Goal: Task Accomplishment & Management: Use online tool/utility

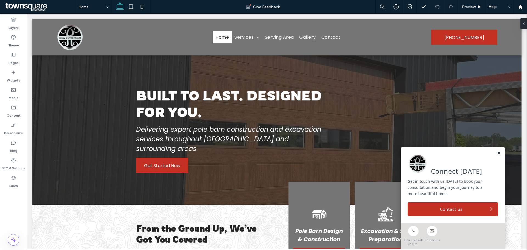
click at [496, 154] on link at bounding box center [498, 153] width 4 height 5
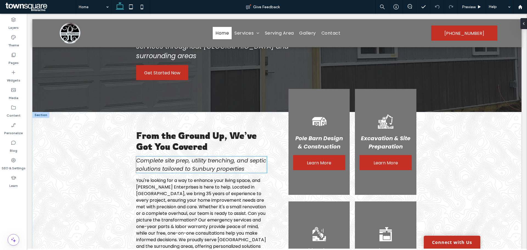
scroll to position [110, 0]
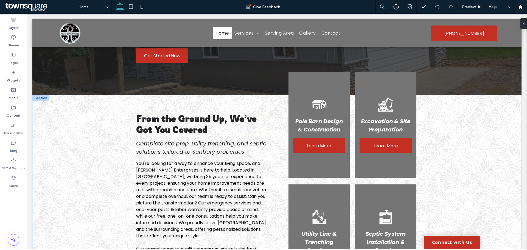
click at [212, 115] on h3 "From the Ground Up, We’ve Got You Covered" at bounding box center [201, 124] width 131 height 22
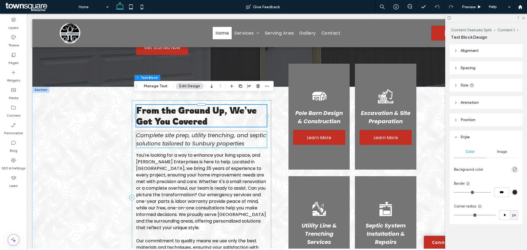
click at [233, 131] on span "Complete site prep, utility trenching, and septic solutions tailored to Sunbury…" at bounding box center [201, 139] width 130 height 16
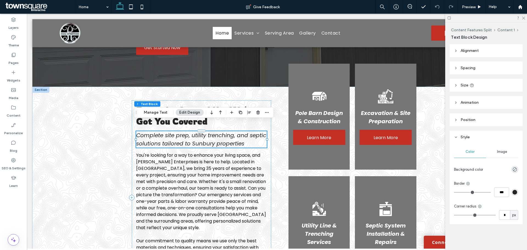
click at [228, 131] on h4 "Complete site prep, utility trenching, and septic solutions tailored to Sunbury…" at bounding box center [201, 139] width 131 height 16
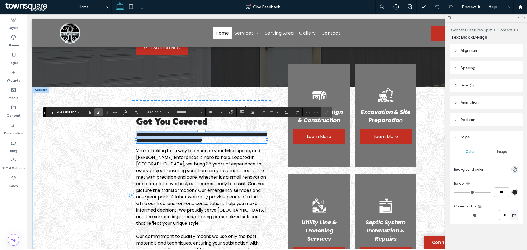
click at [244, 134] on h4 "**********" at bounding box center [201, 137] width 131 height 12
click at [195, 133] on span "**********" at bounding box center [202, 137] width 132 height 12
click at [195, 134] on span "**********" at bounding box center [202, 137] width 132 height 12
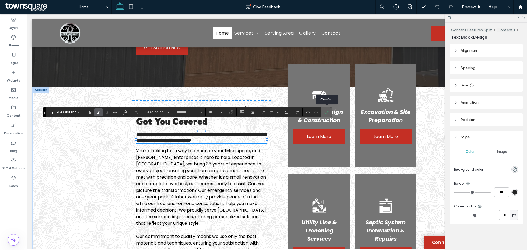
drag, startPoint x: 325, startPoint y: 108, endPoint x: 301, endPoint y: 98, distance: 26.5
click at [325, 108] on span "Confirm" at bounding box center [325, 112] width 2 height 10
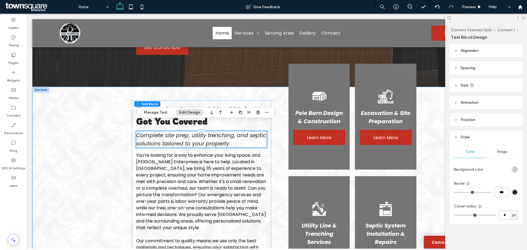
drag, startPoint x: 277, startPoint y: 156, endPoint x: 277, endPoint y: 159, distance: 3.3
click at [277, 156] on div "From the Ground Up, We’ve Got You Covered Complete site prep, utility trenching…" at bounding box center [276, 198] width 329 height 222
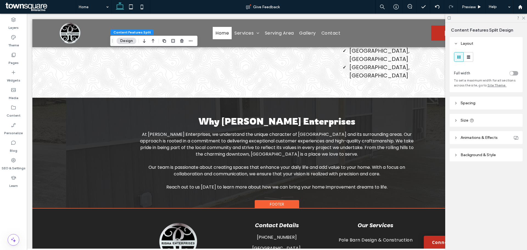
scroll to position [991, 0]
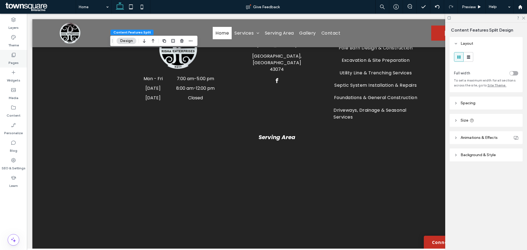
click at [16, 63] on label "Pages" at bounding box center [14, 62] width 10 height 8
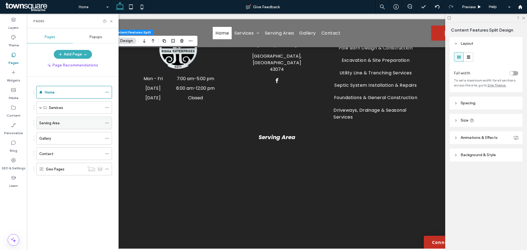
click at [72, 123] on div "Serving Area" at bounding box center [70, 123] width 63 height 6
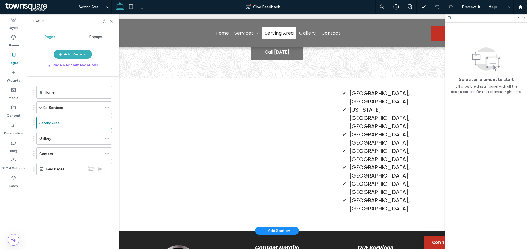
scroll to position [55, 0]
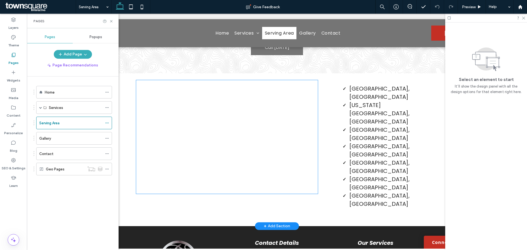
click at [142, 185] on div at bounding box center [226, 137] width 181 height 114
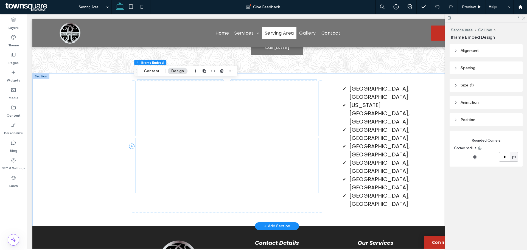
click at [143, 185] on div at bounding box center [226, 137] width 181 height 114
click at [80, 124] on div "Sunbury, OH Delaware County, OH Licking County, OH Knox County, OH Union County…" at bounding box center [276, 149] width 489 height 153
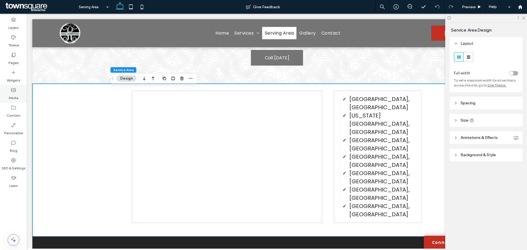
scroll to position [23, 0]
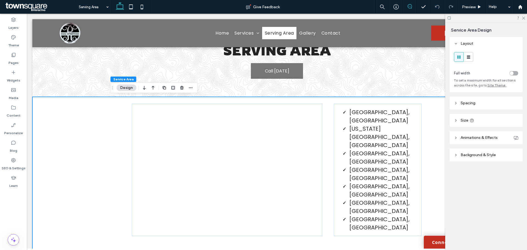
click at [408, 5] on icon at bounding box center [409, 6] width 4 height 4
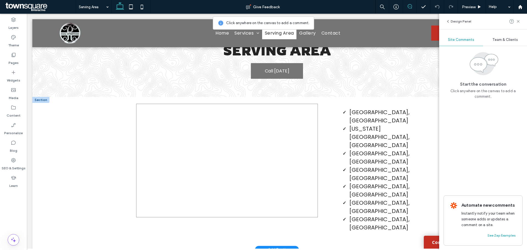
click at [240, 160] on div at bounding box center [226, 161] width 181 height 114
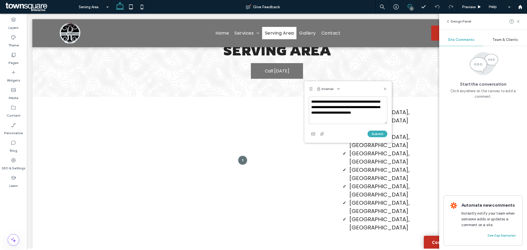
drag, startPoint x: 255, startPoint y: 142, endPoint x: 312, endPoint y: 89, distance: 77.6
click at [312, 89] on icon at bounding box center [311, 89] width 4 height 4
click at [359, 87] on div "Internal" at bounding box center [347, 88] width 87 height 15
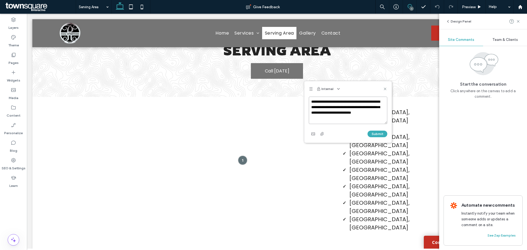
click at [350, 118] on textarea "**********" at bounding box center [348, 110] width 78 height 27
type textarea "**********"
click at [377, 131] on button "Submit" at bounding box center [377, 134] width 20 height 7
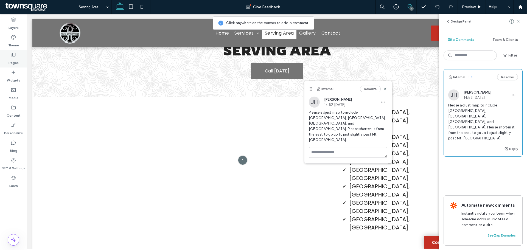
click at [25, 62] on div "Pages" at bounding box center [13, 59] width 27 height 18
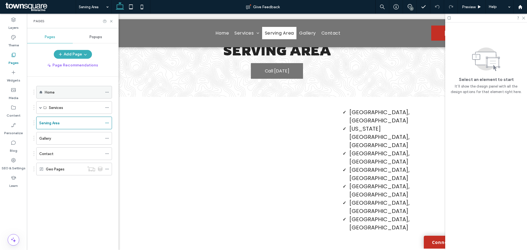
click at [46, 92] on label "Home" at bounding box center [50, 93] width 10 height 10
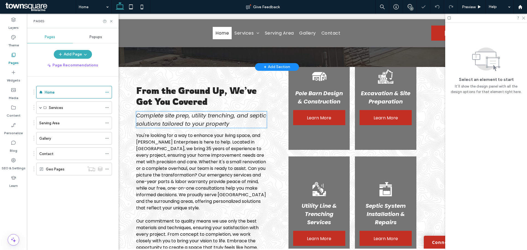
scroll to position [129, 0]
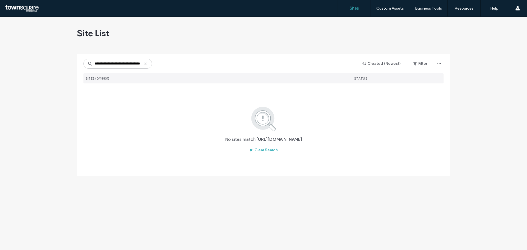
type input "**********"
click at [146, 64] on icon at bounding box center [145, 64] width 4 height 4
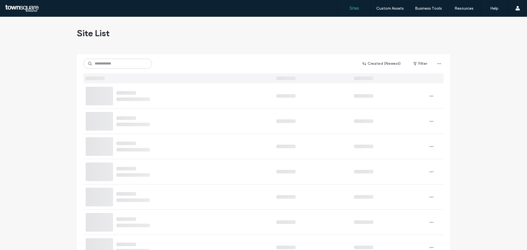
drag, startPoint x: 242, startPoint y: 34, endPoint x: 246, endPoint y: 32, distance: 3.8
click at [243, 33] on div "Site List" at bounding box center [263, 33] width 373 height 33
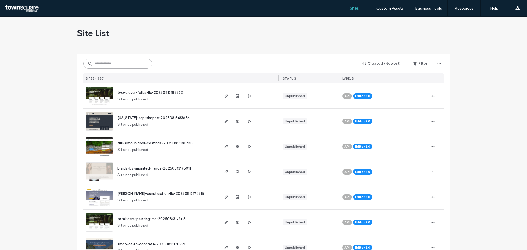
click at [105, 62] on input at bounding box center [117, 64] width 69 height 10
paste input "**********"
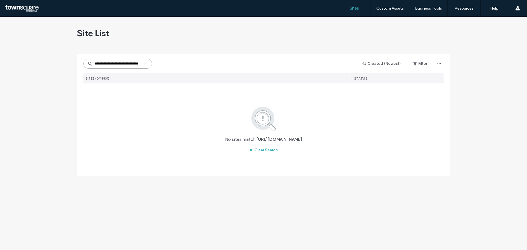
scroll to position [0, 13]
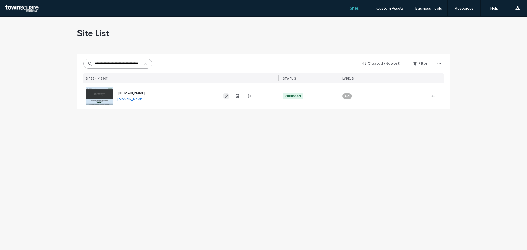
type input "**********"
click at [225, 97] on use "button" at bounding box center [225, 95] width 3 height 3
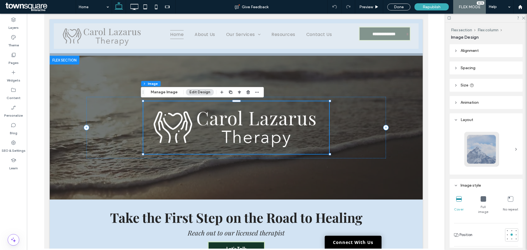
click at [293, 125] on img at bounding box center [236, 127] width 186 height 53
click at [270, 165] on div at bounding box center [235, 128] width 329 height 144
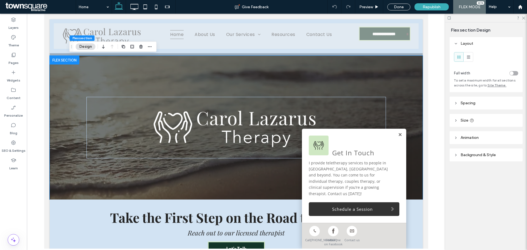
click at [397, 137] on link at bounding box center [399, 134] width 4 height 5
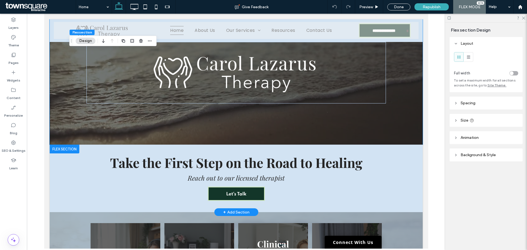
scroll to position [137, 0]
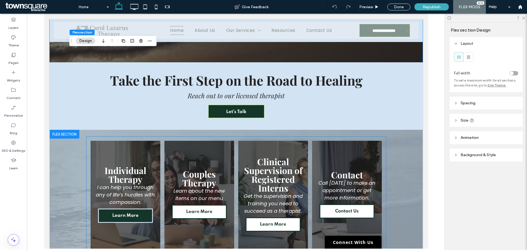
click at [113, 215] on span "Learn More" at bounding box center [124, 215] width 37 height 10
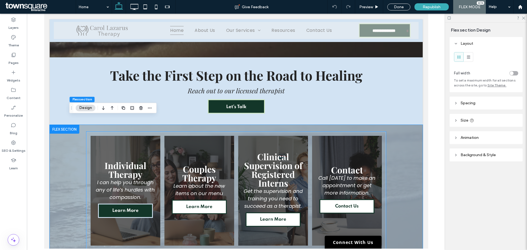
scroll to position [150, 0]
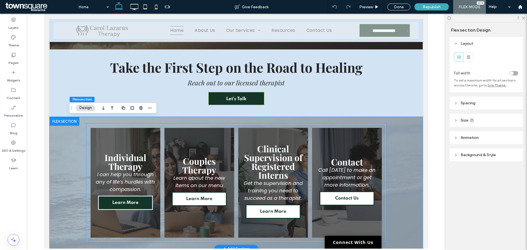
click at [119, 204] on span "Learn More" at bounding box center [124, 203] width 37 height 10
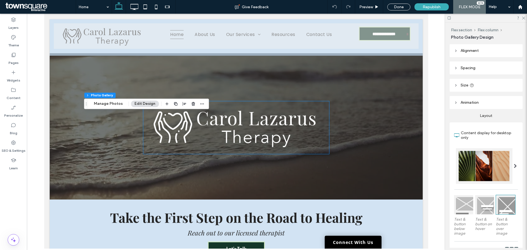
scroll to position [165, 0]
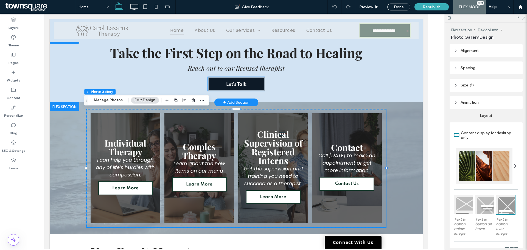
click at [243, 83] on span "Let’s Talk" at bounding box center [236, 85] width 20 height 14
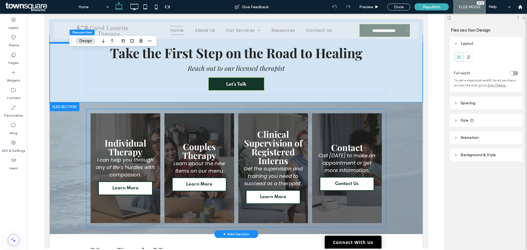
click at [153, 127] on link at bounding box center [125, 168] width 74 height 116
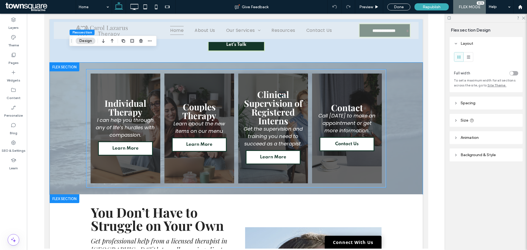
scroll to position [357, 0]
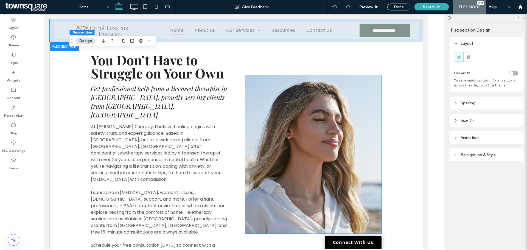
click at [278, 128] on img at bounding box center [313, 154] width 136 height 159
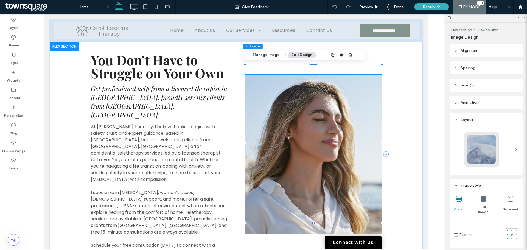
click at [279, 113] on img at bounding box center [313, 154] width 136 height 159
click at [254, 57] on button "Manage Image" at bounding box center [266, 55] width 34 height 7
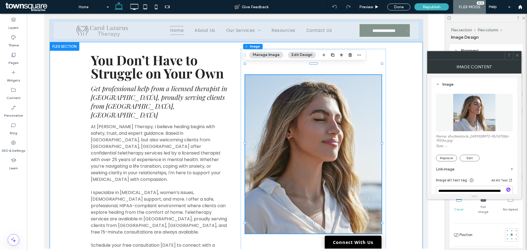
click at [398, 170] on div "You Don’t Have to Struggle on Your Own Get professional help from a licensed th…" at bounding box center [235, 154] width 373 height 224
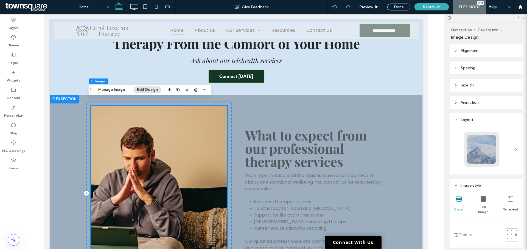
scroll to position [620, 0]
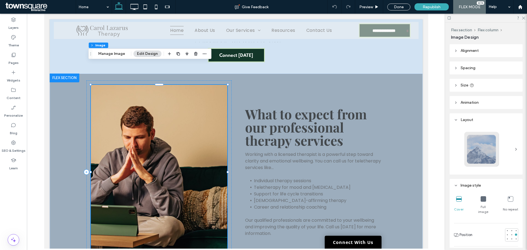
click at [210, 160] on img at bounding box center [159, 172] width 136 height 174
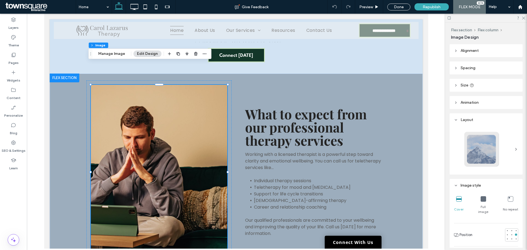
click at [108, 58] on div "Flex section Flex column Image Manage Image Edit Design" at bounding box center [149, 54] width 123 height 10
click at [111, 53] on button "Manage Image" at bounding box center [112, 53] width 34 height 7
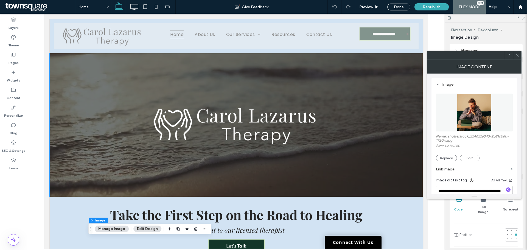
scroll to position [0, 0]
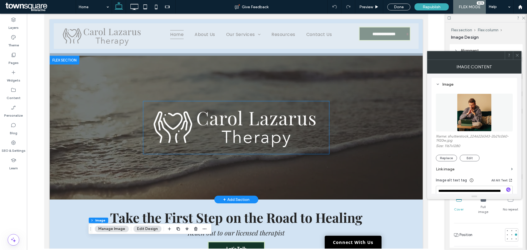
click at [231, 151] on img at bounding box center [236, 127] width 186 height 53
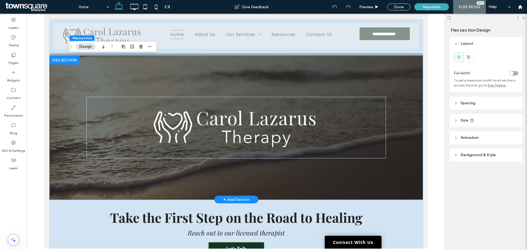
click at [236, 171] on div at bounding box center [235, 128] width 329 height 144
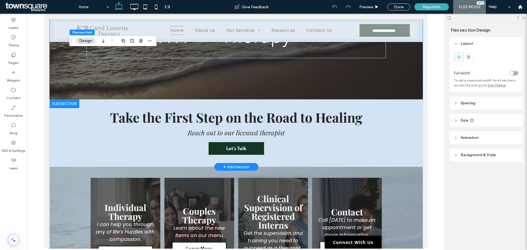
scroll to position [110, 0]
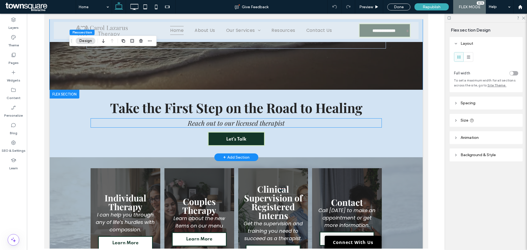
click at [239, 125] on span "Reach out to our licensed therapist" at bounding box center [235, 123] width 97 height 9
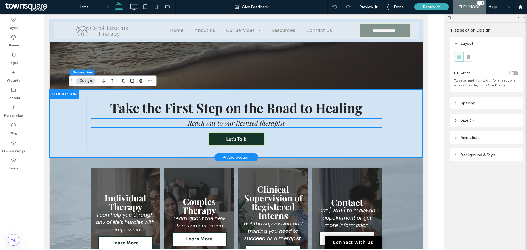
click at [203, 125] on span "Reach out to our licensed therapist" at bounding box center [235, 123] width 97 height 9
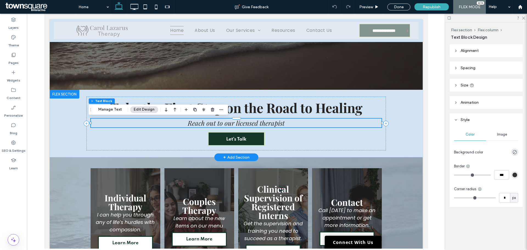
click at [203, 125] on span "Reach out to our licensed therapist" at bounding box center [235, 123] width 97 height 9
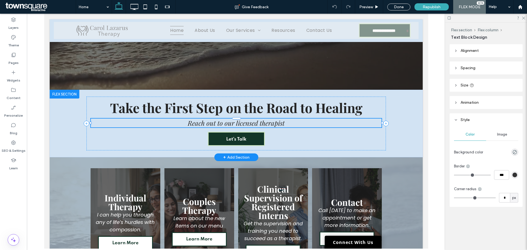
click at [203, 125] on span "Reach out to our licensed therapist" at bounding box center [235, 123] width 97 height 9
click at [203, 126] on span "Reach out to our licensed therapist" at bounding box center [235, 123] width 97 height 9
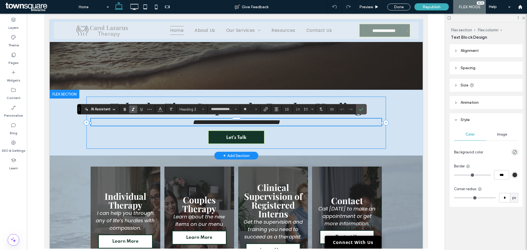
click at [184, 134] on div "**********" at bounding box center [235, 123] width 299 height 52
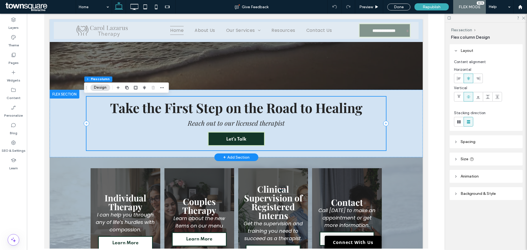
click at [191, 115] on span "Take the First Step on the Road to Healing" at bounding box center [236, 108] width 252 height 18
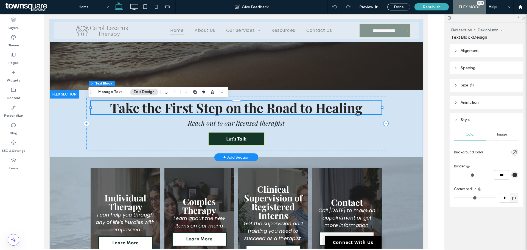
click at [192, 109] on span "Take the First Step on the Road to Healing" at bounding box center [236, 108] width 252 height 18
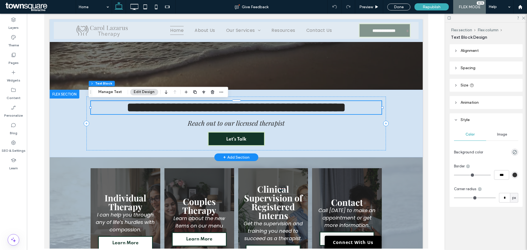
click at [192, 109] on span "**********" at bounding box center [235, 107] width 219 height 13
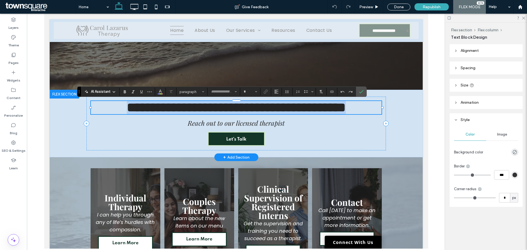
type input "**********"
type input "**"
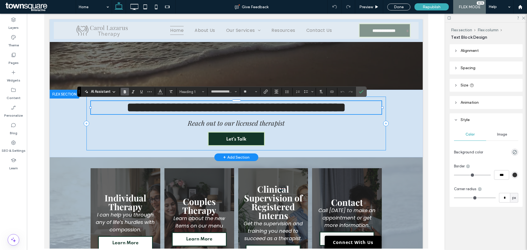
click at [170, 138] on div "**********" at bounding box center [235, 124] width 299 height 54
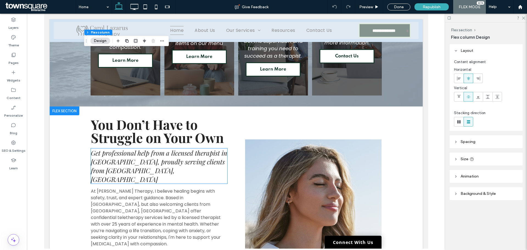
scroll to position [302, 0]
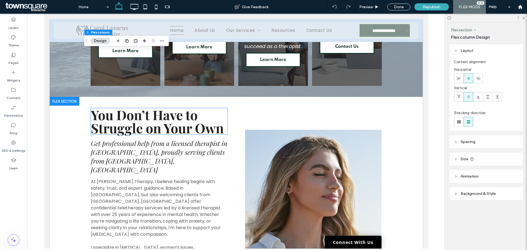
click at [183, 132] on span "You Don’t Have to Struggle on Your Own" at bounding box center [157, 121] width 133 height 31
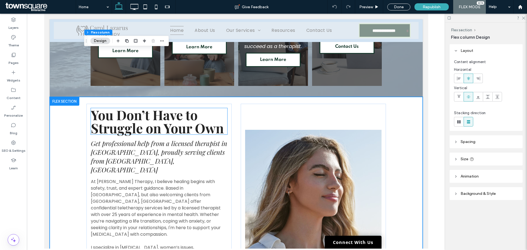
click at [183, 132] on div "You Don’t Have to Struggle on Your Own Get professional help from a licensed th…" at bounding box center [158, 209] width 145 height 211
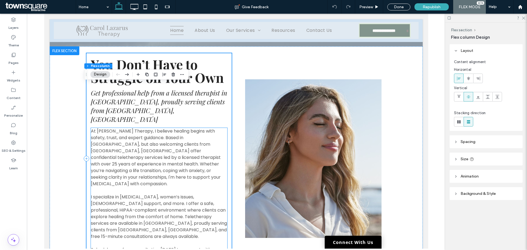
scroll to position [352, 0]
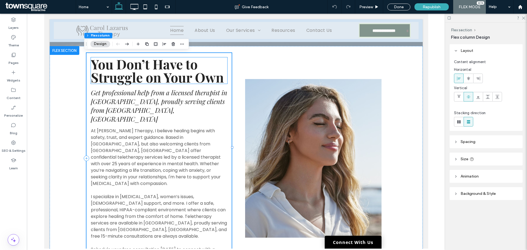
click at [174, 78] on span "You Don’t Have to Struggle on Your Own" at bounding box center [157, 70] width 133 height 31
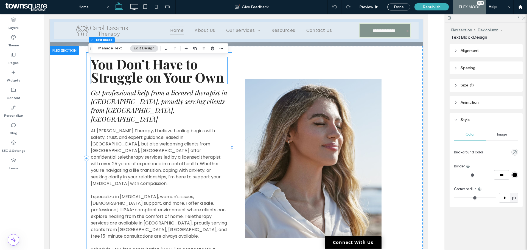
click at [174, 78] on div "You Don’t Have to Struggle on Your Own" at bounding box center [159, 70] width 136 height 26
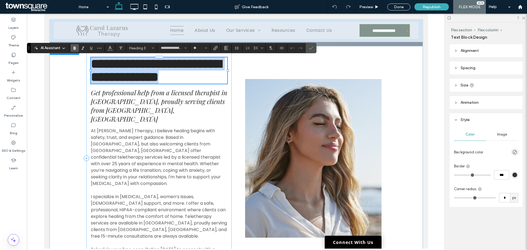
click at [174, 78] on span "**********" at bounding box center [156, 70] width 130 height 26
click at [156, 93] on span "Get professional help from a licensed therapist in Delray Beach, proudly servin…" at bounding box center [159, 105] width 136 height 35
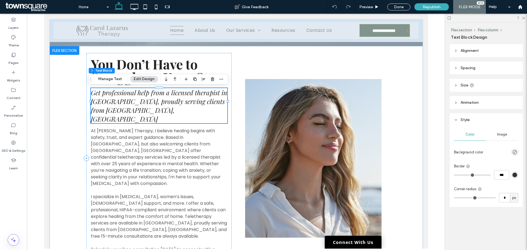
click at [156, 93] on span "Get professional help from a licensed therapist in Delray Beach, proudly servin…" at bounding box center [159, 105] width 136 height 35
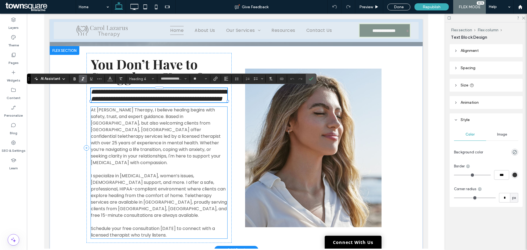
click at [138, 125] on span "At Carol Lazarus Therapy, I believe healing begins with safety, trust, and expe…" at bounding box center [156, 136] width 130 height 59
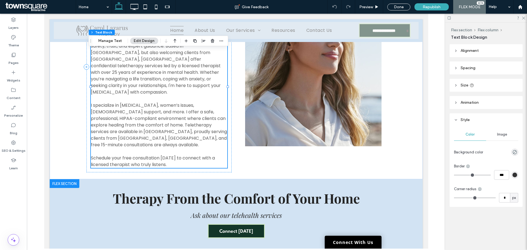
scroll to position [517, 0]
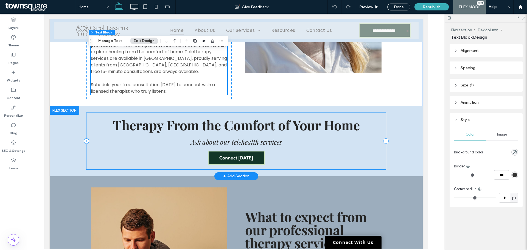
click at [174, 113] on div "Therapy From the Comfort of Your Home Ask about our telehealth services Connect…" at bounding box center [235, 141] width 299 height 57
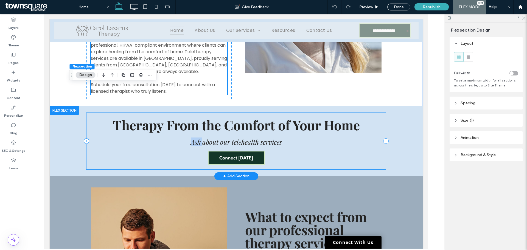
click at [174, 113] on div "Therapy From the Comfort of Your Home Ask about our telehealth services Connect…" at bounding box center [235, 141] width 299 height 57
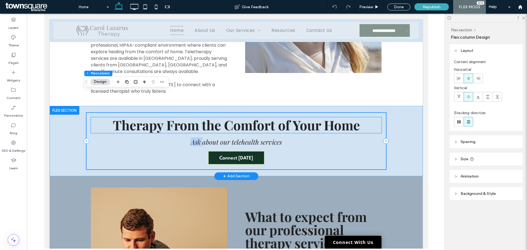
click at [174, 116] on span "Therapy From the Comfort of Your Home" at bounding box center [235, 125] width 247 height 18
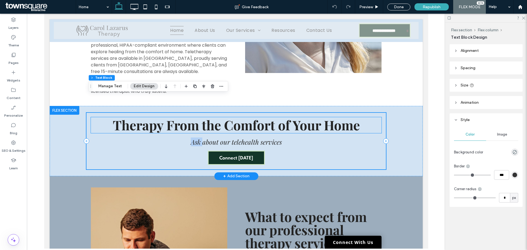
click at [174, 117] on div "Therapy From the Comfort of Your Home" at bounding box center [236, 125] width 290 height 16
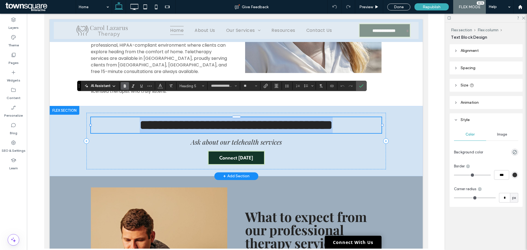
click at [174, 119] on span "**********" at bounding box center [235, 125] width 193 height 13
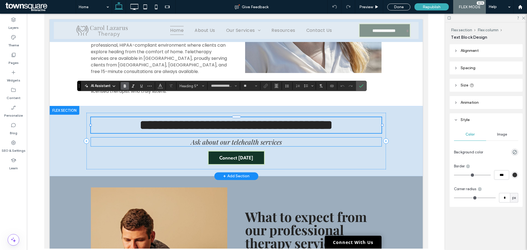
click at [163, 137] on h6 "Ask about our telehealth services" at bounding box center [236, 141] width 290 height 9
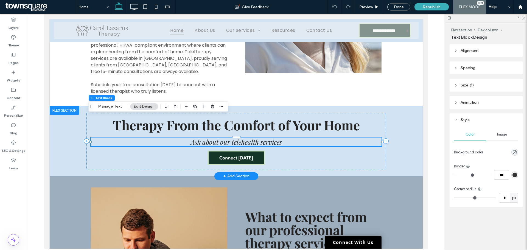
click at [191, 137] on span "Ask about our telehealth services" at bounding box center [235, 141] width 91 height 9
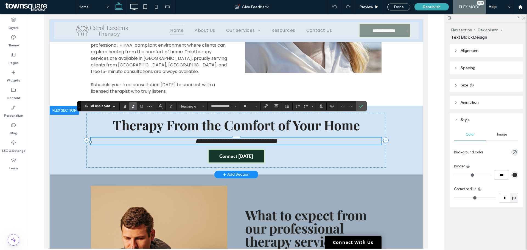
click at [163, 137] on div "**********" at bounding box center [235, 140] width 299 height 55
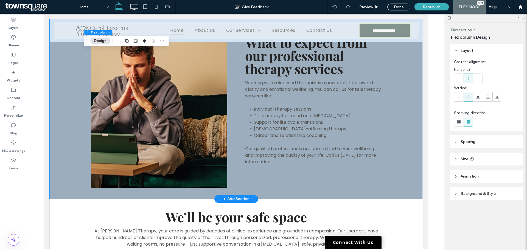
scroll to position [774, 0]
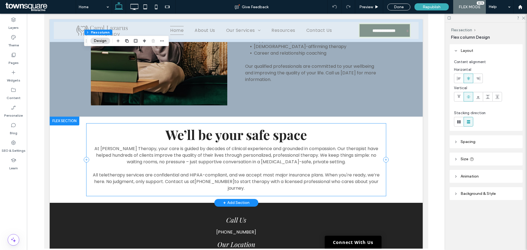
click at [233, 126] on span "We’ll be your safe space" at bounding box center [235, 135] width 141 height 18
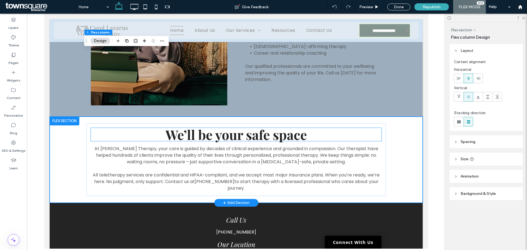
click at [233, 126] on span "We’ll be your safe space" at bounding box center [235, 135] width 141 height 18
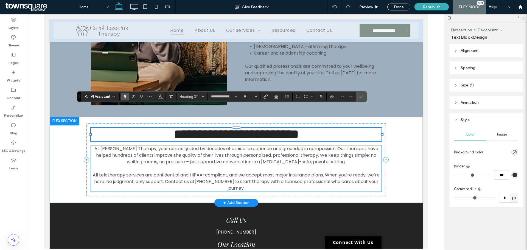
click at [201, 145] on span "At Carol Lazarus Therapy, your care is guided by decades of clinical experience…" at bounding box center [236, 154] width 284 height 19
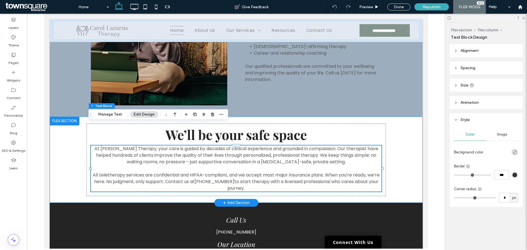
click at [80, 143] on div "We’ll be your safe space At Carol Lazarus Therapy, your care is guided by decad…" at bounding box center [235, 160] width 329 height 86
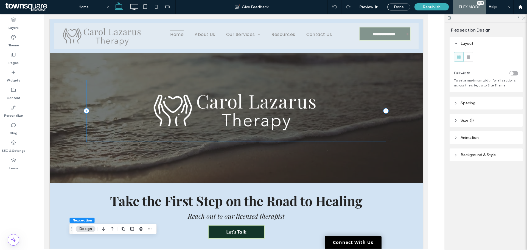
scroll to position [0, 0]
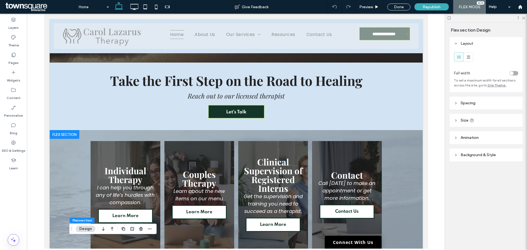
scroll to position [137, 0]
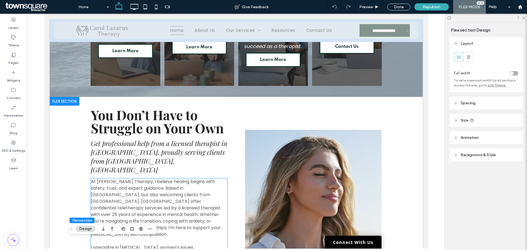
click at [176, 181] on span "At Carol Lazarus Therapy, I believe healing begins with safety, trust, and expe…" at bounding box center [156, 207] width 130 height 59
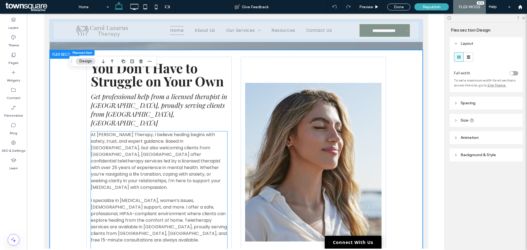
scroll to position [352, 0]
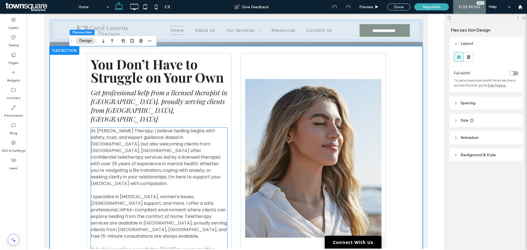
click at [162, 162] on span "At Carol Lazarus Therapy, I believe healing begins with safety, trust, and expe…" at bounding box center [156, 157] width 130 height 59
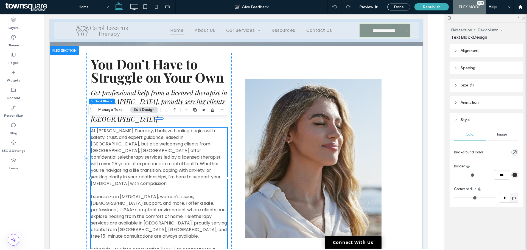
click at [137, 134] on span "At Carol Lazarus Therapy, I believe healing begins with safety, trust, and expe…" at bounding box center [156, 157] width 130 height 59
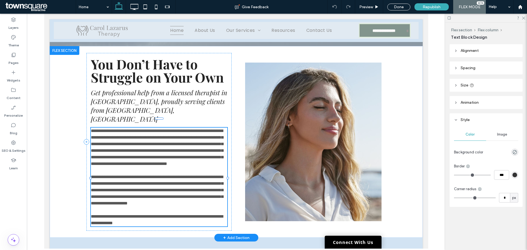
click at [137, 134] on span "**********" at bounding box center [157, 147] width 132 height 37
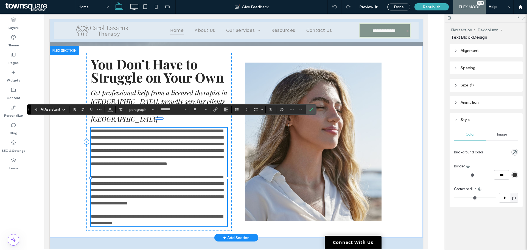
click at [157, 178] on span "**********" at bounding box center [157, 190] width 132 height 30
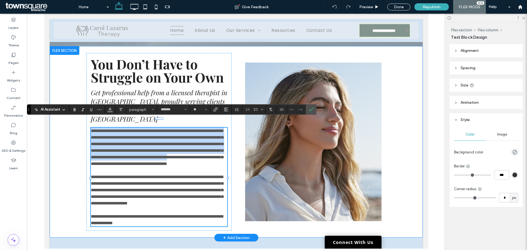
drag, startPoint x: 178, startPoint y: 234, endPoint x: 116, endPoint y: 126, distance: 124.7
click at [66, 106] on div "**********" at bounding box center [235, 141] width 373 height 191
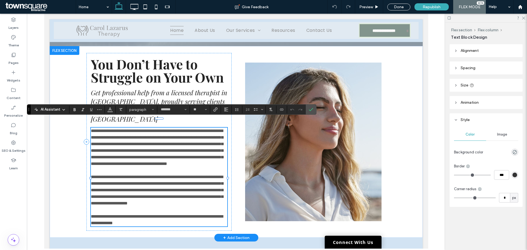
click at [140, 163] on span "**********" at bounding box center [157, 147] width 132 height 37
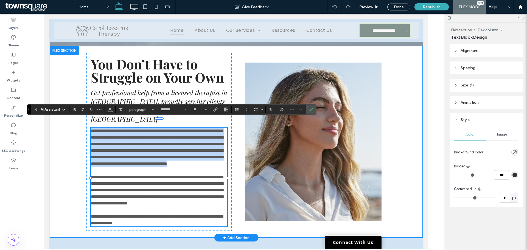
drag, startPoint x: 144, startPoint y: 167, endPoint x: 83, endPoint y: 118, distance: 78.5
click at [83, 118] on div "**********" at bounding box center [235, 141] width 329 height 191
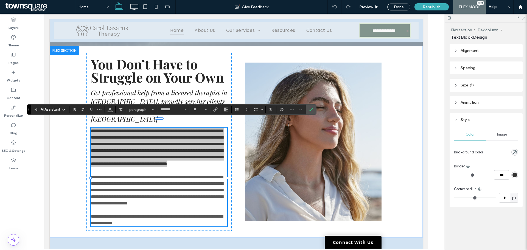
click at [62, 109] on icon at bounding box center [63, 110] width 4 height 4
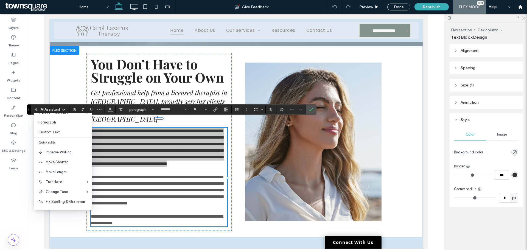
scroll to position [36, 0]
click at [71, 144] on span "Improve Writing" at bounding box center [69, 143] width 46 height 5
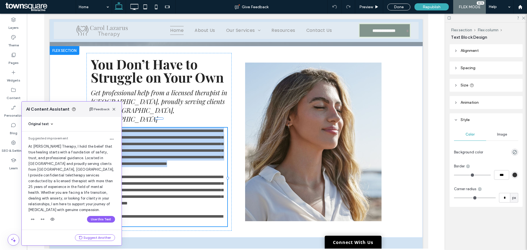
scroll to position [1, 0]
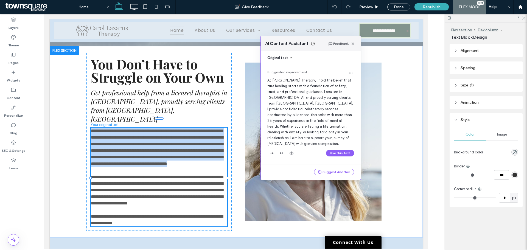
drag, startPoint x: 82, startPoint y: 110, endPoint x: 326, endPoint y: 43, distance: 253.2
click at [326, 43] on div "AI Content Assistant Feedback" at bounding box center [311, 43] width 100 height 15
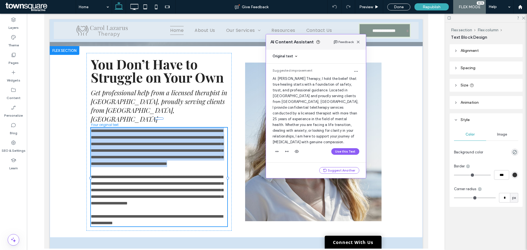
scroll to position [0, 0]
click at [360, 41] on span "button" at bounding box center [358, 42] width 7 height 7
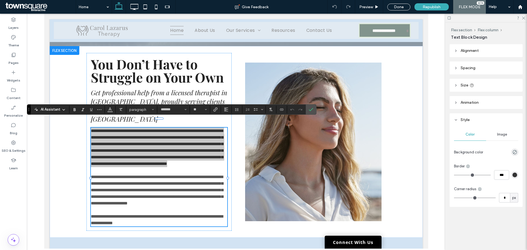
click at [62, 109] on icon at bounding box center [63, 110] width 4 height 4
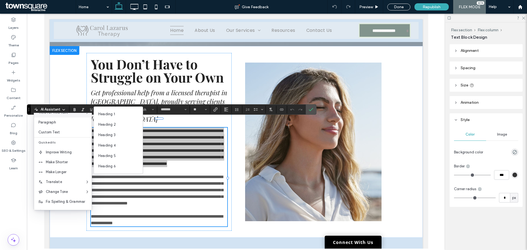
scroll to position [36, 0]
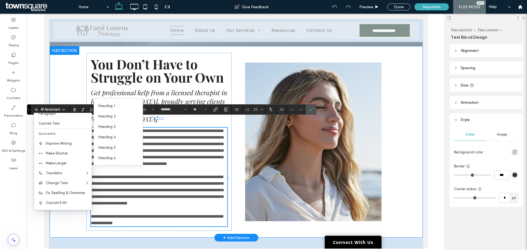
click at [72, 212] on div "**********" at bounding box center [235, 141] width 329 height 191
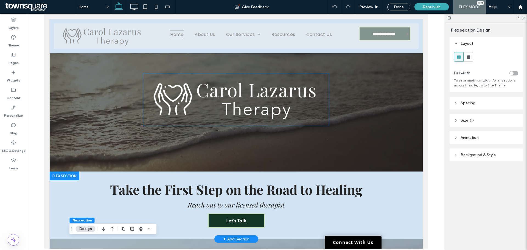
scroll to position [82, 0]
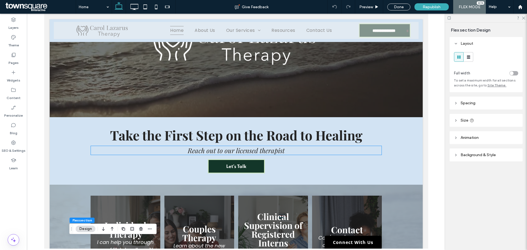
click at [238, 151] on span "Reach out to our licensed therapist" at bounding box center [235, 150] width 97 height 9
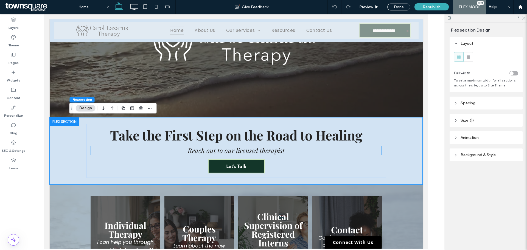
click at [238, 154] on span "Reach out to our licensed therapist" at bounding box center [235, 150] width 97 height 9
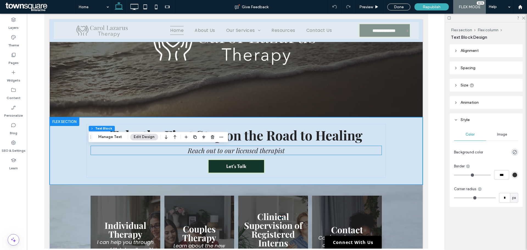
click at [238, 154] on div "Reach out to our licensed therapist" at bounding box center [236, 150] width 290 height 9
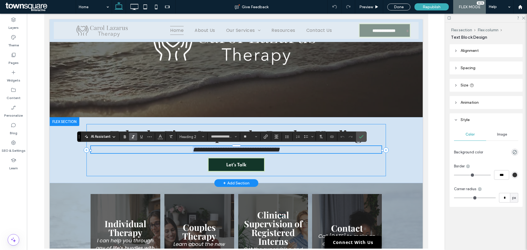
click at [312, 160] on div "**********" at bounding box center [235, 150] width 299 height 52
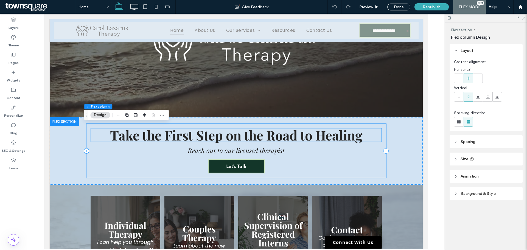
click at [323, 134] on span "Take the First Step on the Road to Healing" at bounding box center [236, 135] width 252 height 18
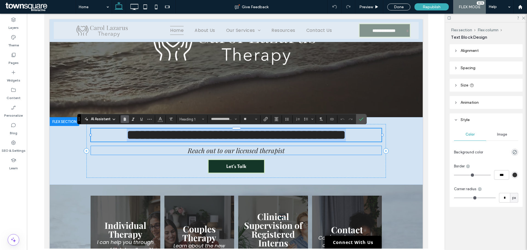
click at [295, 154] on h2 "Reach out to our licensed therapist" at bounding box center [236, 150] width 290 height 9
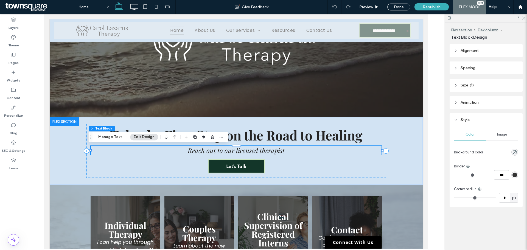
click at [295, 154] on h2 "Reach out to our licensed therapist" at bounding box center [236, 150] width 290 height 9
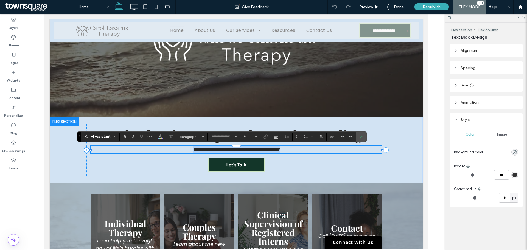
type input "**********"
type input "**"
click at [294, 151] on h2 "**********" at bounding box center [236, 149] width 290 height 7
drag, startPoint x: 364, startPoint y: 138, endPoint x: 320, endPoint y: 125, distance: 45.9
click at [364, 138] on label "Confirm" at bounding box center [361, 137] width 8 height 10
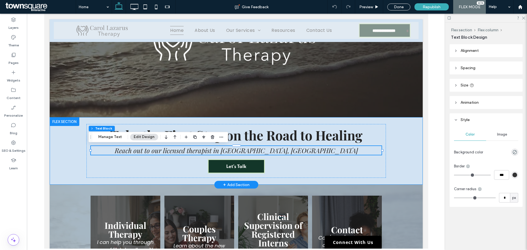
click at [403, 153] on div "Take the First Step on the Road to Healing Reach out to our licensed therapist …" at bounding box center [235, 150] width 373 height 67
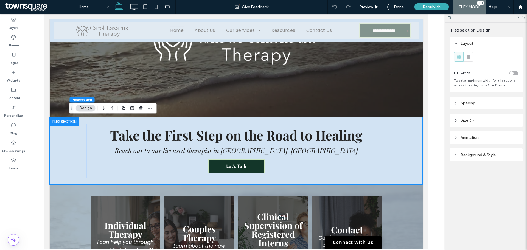
click at [324, 139] on span "Take the First Step on the Road to Healing" at bounding box center [236, 135] width 252 height 18
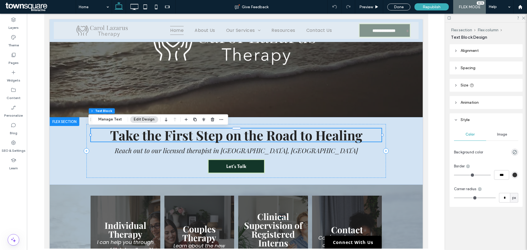
click at [324, 139] on span "Take the First Step on the Road to Healing" at bounding box center [236, 135] width 252 height 18
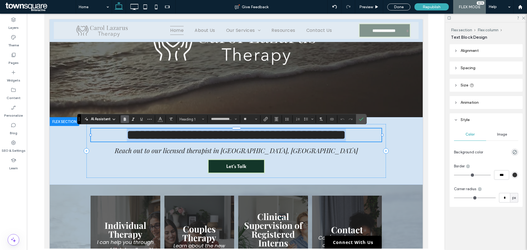
copy span "**********"
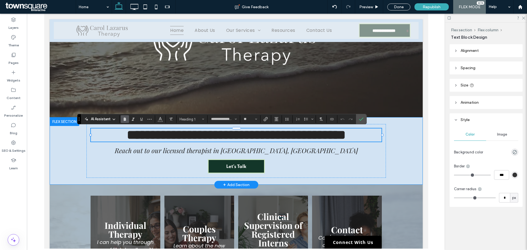
click at [404, 157] on div "**********" at bounding box center [235, 150] width 373 height 67
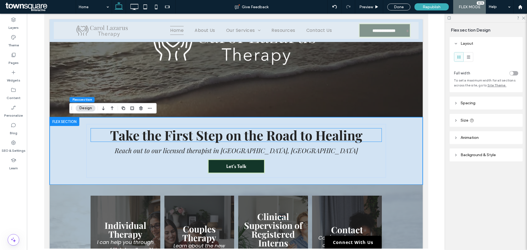
click at [324, 142] on span "Take the First Step on the Road to Healing" at bounding box center [236, 135] width 252 height 18
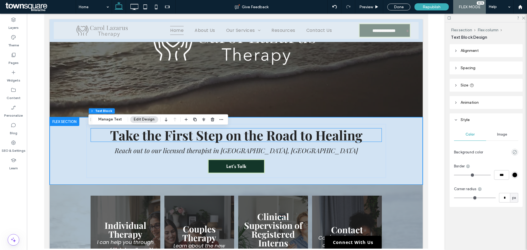
click at [324, 142] on div "Take the First Step on the Road to Healing Reach out to our licensed therapist …" at bounding box center [235, 151] width 299 height 54
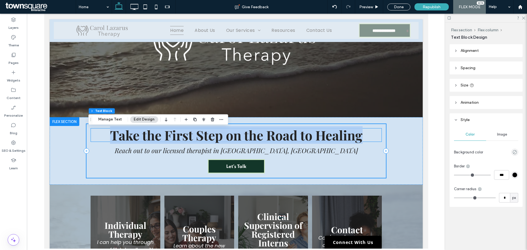
click at [324, 142] on span "Take the First Step on the Road to Healing" at bounding box center [236, 135] width 252 height 18
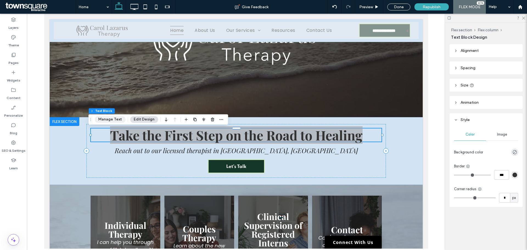
click at [111, 122] on button "Manage Text" at bounding box center [110, 119] width 31 height 7
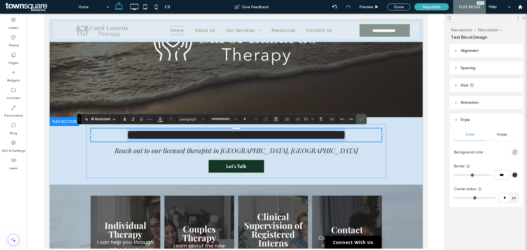
type input "**********"
type input "**"
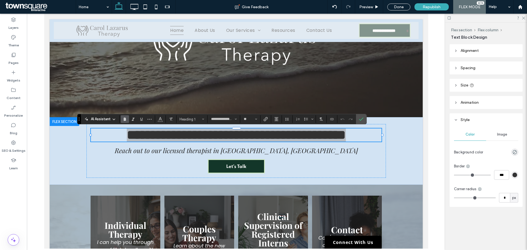
click at [88, 119] on icon at bounding box center [86, 119] width 4 height 4
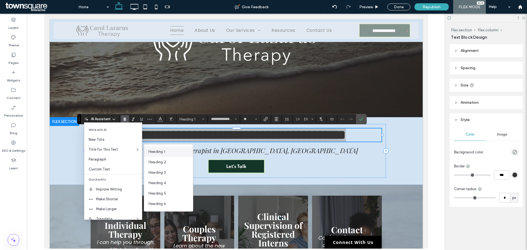
click at [148, 148] on div "Heading 1" at bounding box center [168, 151] width 49 height 10
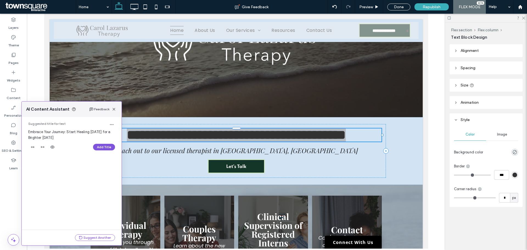
click at [102, 145] on button "Add Title" at bounding box center [104, 147] width 22 height 7
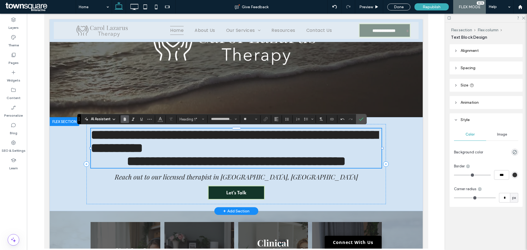
click at [267, 143] on h1 "**********" at bounding box center [236, 141] width 291 height 26
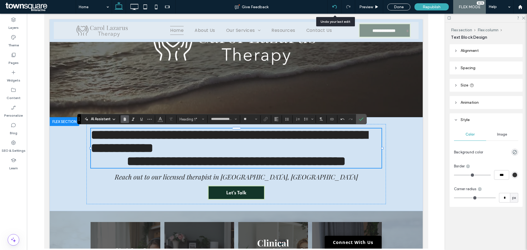
click at [335, 6] on icon at bounding box center [334, 7] width 4 height 4
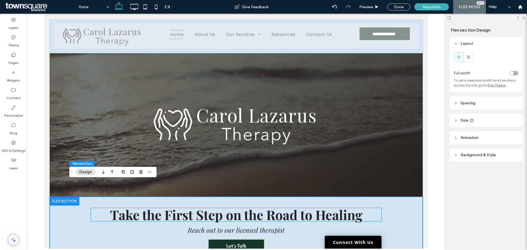
scroll to position [17, 0]
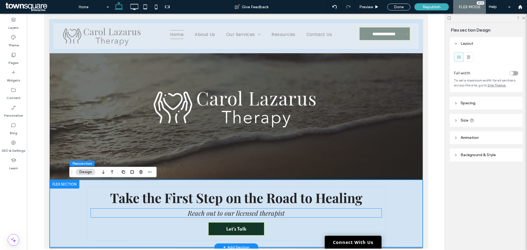
click at [267, 212] on span "Reach out to our licensed therapist" at bounding box center [235, 212] width 97 height 9
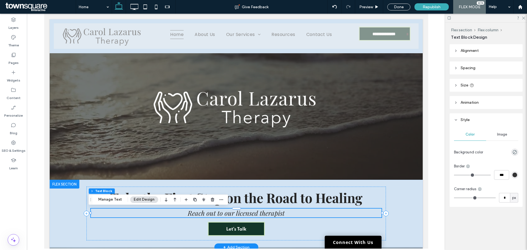
click at [280, 214] on span "Reach out to our licensed therapist" at bounding box center [235, 212] width 97 height 9
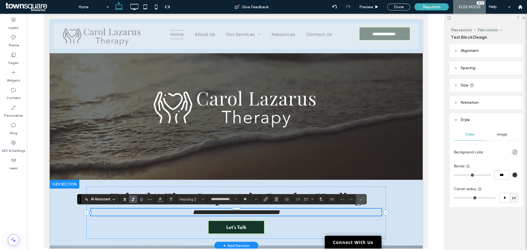
click at [298, 215] on h2 "**********" at bounding box center [236, 211] width 290 height 7
click at [362, 198] on icon "Confirm" at bounding box center [361, 199] width 4 height 4
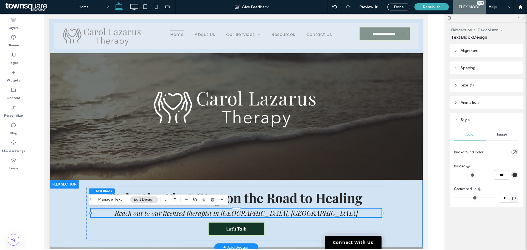
click at [388, 202] on div "Take the First Step on the Road to Healing Reach out to our licensed therapist …" at bounding box center [235, 213] width 329 height 67
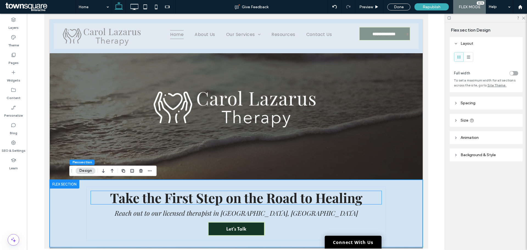
click at [325, 198] on span "Take the First Step on the Road to Healing" at bounding box center [236, 198] width 252 height 18
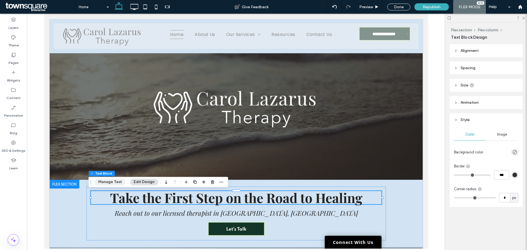
click at [103, 184] on button "Manage Text" at bounding box center [110, 182] width 31 height 7
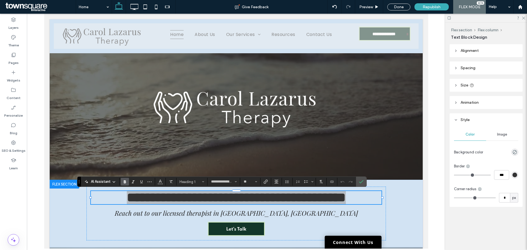
click at [96, 183] on span "AI Assistant" at bounding box center [101, 181] width 20 height 5
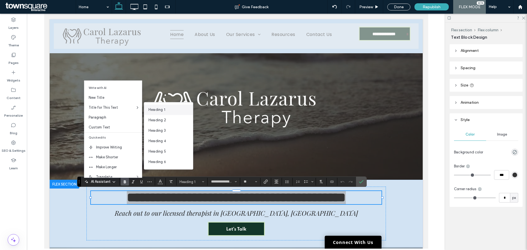
click at [154, 109] on span "Heading 1" at bounding box center [156, 109] width 17 height 5
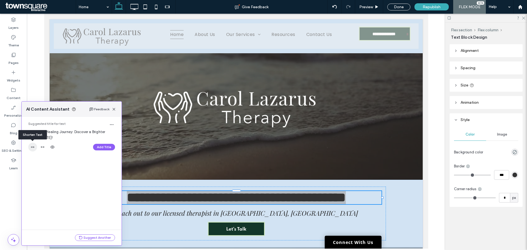
click at [32, 145] on span "button" at bounding box center [32, 147] width 9 height 9
click at [110, 181] on button "Add Title" at bounding box center [104, 182] width 22 height 7
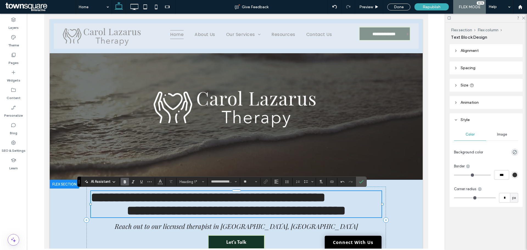
click at [216, 212] on span "**********" at bounding box center [235, 210] width 219 height 13
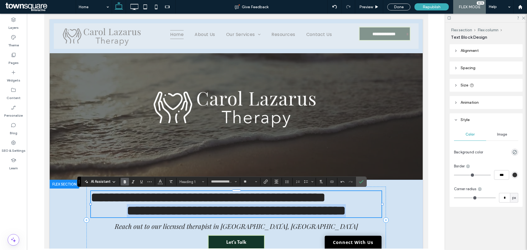
click at [216, 212] on span "**********" at bounding box center [235, 210] width 219 height 13
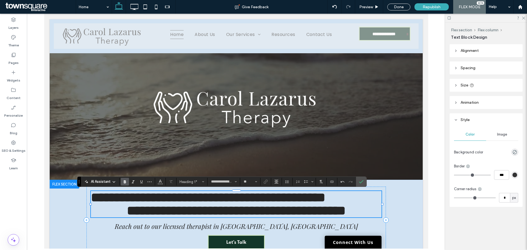
scroll to position [0, 0]
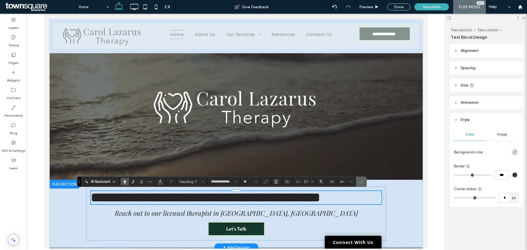
click at [365, 180] on label "Confirm" at bounding box center [361, 182] width 8 height 10
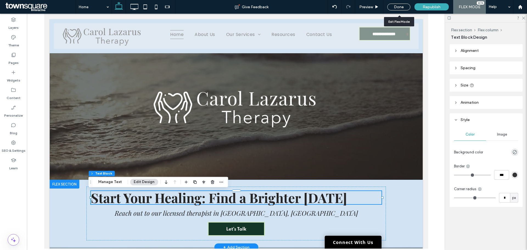
click at [402, 11] on div "Done" at bounding box center [398, 7] width 31 height 14
click at [425, 7] on span "Republish" at bounding box center [431, 7] width 18 height 5
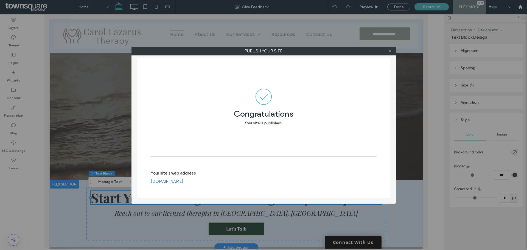
click at [390, 50] on icon at bounding box center [390, 51] width 4 height 4
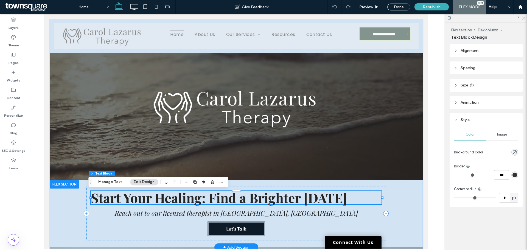
click at [211, 234] on link "Let’s Talk" at bounding box center [235, 229] width 57 height 14
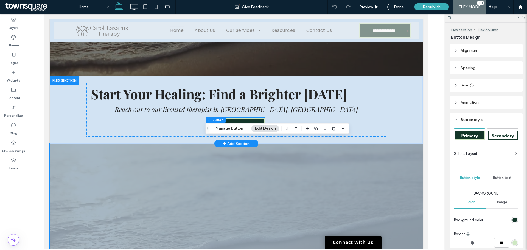
scroll to position [127, 0]
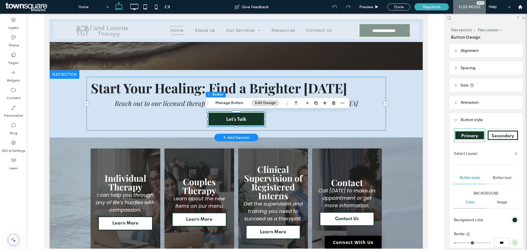
click at [345, 124] on div "Start Your Healing: Find a Brighter Tomorrow ﻿ Reach out to our licensed therap…" at bounding box center [235, 104] width 299 height 54
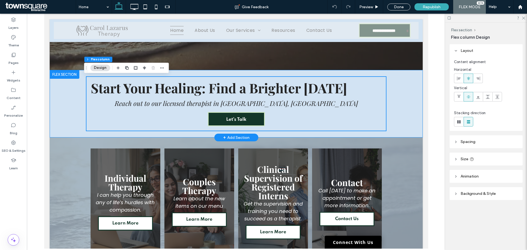
click at [391, 118] on div "Start Your Healing: Find a Brighter Tomorrow ﻿ Reach out to our licensed therap…" at bounding box center [235, 103] width 329 height 67
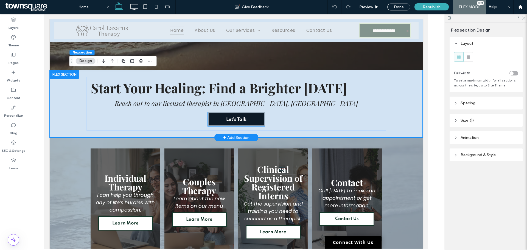
click at [246, 119] on link "Let’s Talk" at bounding box center [235, 119] width 57 height 14
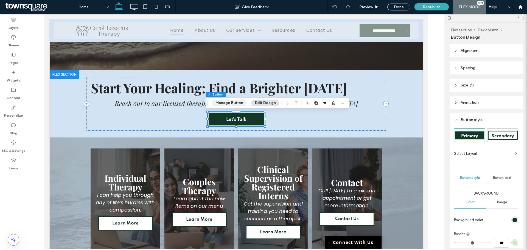
click at [238, 105] on button "Manage Button" at bounding box center [229, 103] width 35 height 7
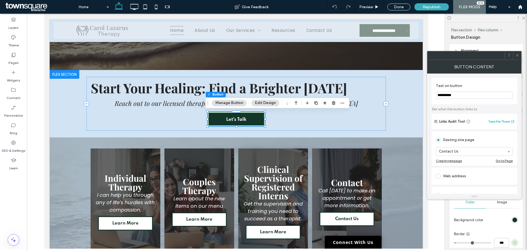
click at [218, 103] on button "Manage Button" at bounding box center [229, 103] width 35 height 7
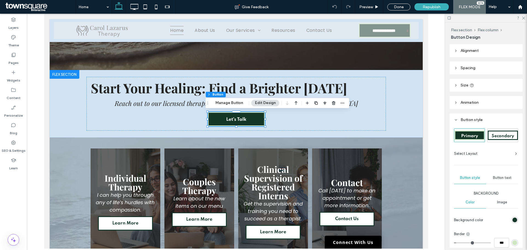
click at [466, 101] on span "Animation" at bounding box center [469, 102] width 18 height 5
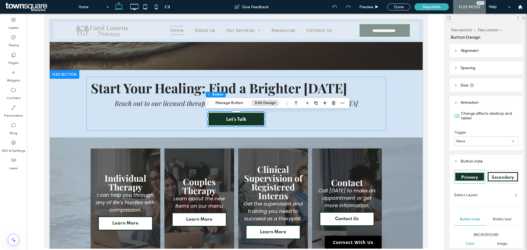
click at [478, 137] on div "None" at bounding box center [486, 141] width 64 height 10
click at [465, 158] on span "Entrance" at bounding box center [463, 160] width 15 height 5
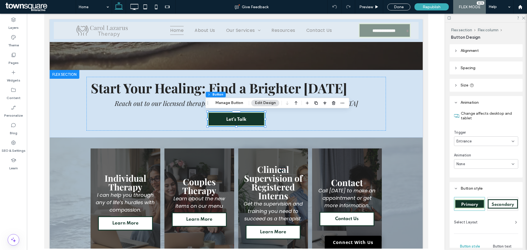
click at [478, 172] on div "Change affects desktop and tablet Trigger Entrance Animation None" at bounding box center [485, 143] width 73 height 69
click at [478, 163] on div "None" at bounding box center [483, 163] width 55 height 5
click at [473, 185] on div "Fade In" at bounding box center [484, 183] width 61 height 10
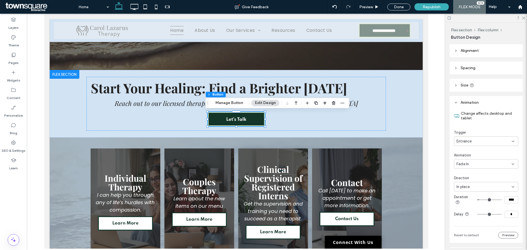
click at [470, 154] on span "Animation" at bounding box center [462, 155] width 17 height 5
click at [478, 185] on div "In place" at bounding box center [483, 186] width 55 height 5
click at [473, 208] on div "From right" at bounding box center [484, 206] width 61 height 10
click at [479, 186] on div "From right" at bounding box center [483, 186] width 55 height 5
click at [476, 227] on span "From bottom" at bounding box center [467, 224] width 22 height 5
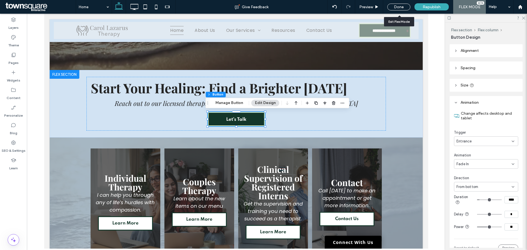
click at [405, 2] on div "Done" at bounding box center [398, 7] width 31 height 14
click at [433, 6] on span "Republish" at bounding box center [431, 7] width 18 height 5
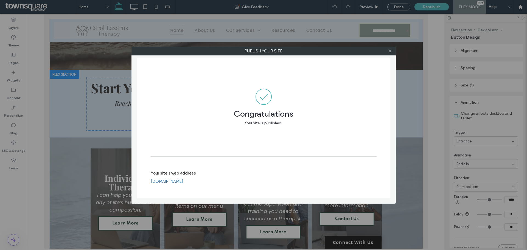
click at [388, 53] on span at bounding box center [390, 51] width 4 height 8
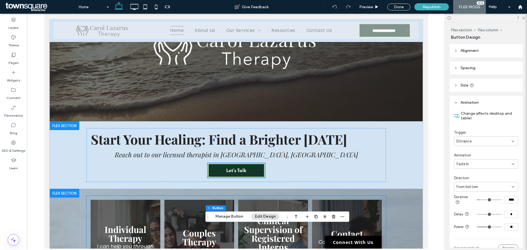
scroll to position [0, 0]
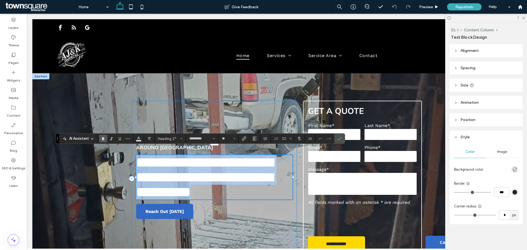
click at [292, 227] on div "**********" at bounding box center [214, 179] width 165 height 156
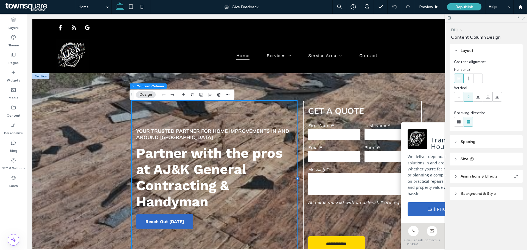
click at [524, 18] on icon at bounding box center [523, 18] width 4 height 4
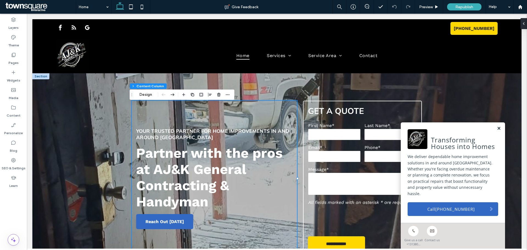
click at [496, 131] on link at bounding box center [498, 128] width 4 height 5
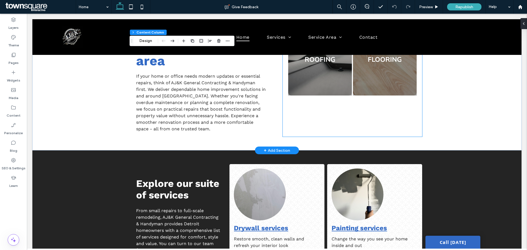
scroll to position [466, 0]
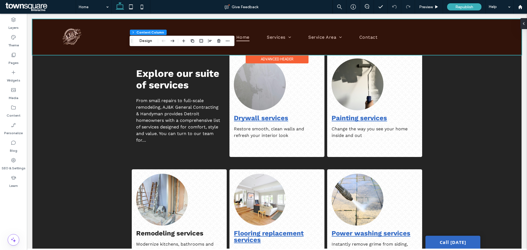
click at [269, 40] on div at bounding box center [276, 37] width 489 height 36
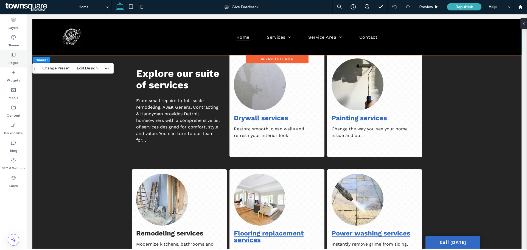
click at [12, 60] on label "Pages" at bounding box center [14, 62] width 10 height 8
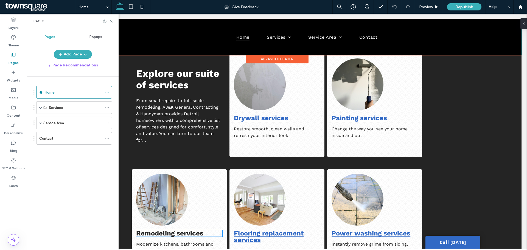
click at [149, 229] on strong "Remodeling services" at bounding box center [169, 233] width 67 height 8
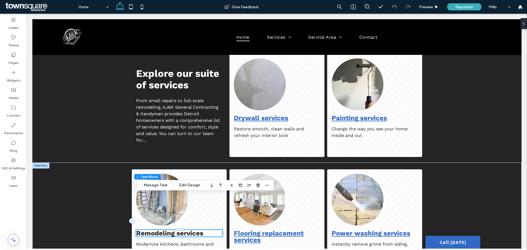
click at [161, 189] on div "Content 2.2 Column Text Block Manage Text Edit Design" at bounding box center [204, 185] width 140 height 10
click at [162, 187] on button "Manage Text" at bounding box center [155, 185] width 31 height 7
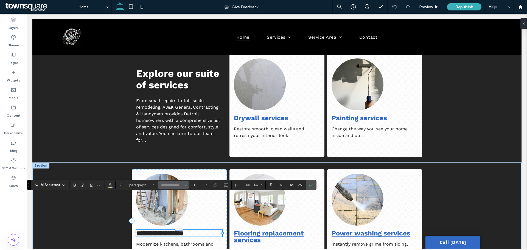
type input "*********"
type input "**"
click at [217, 184] on icon "Link" at bounding box center [215, 185] width 4 height 4
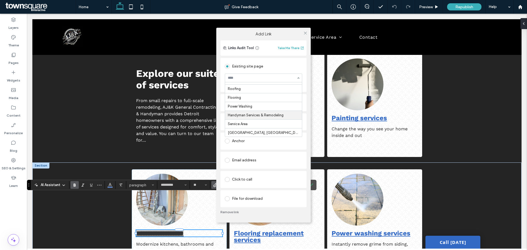
scroll to position [15, 0]
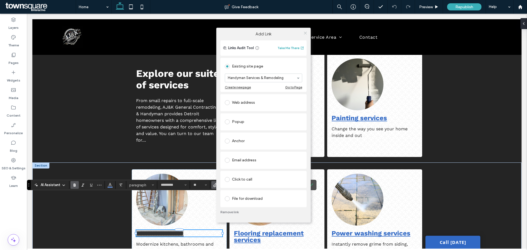
click at [306, 32] on icon at bounding box center [305, 33] width 4 height 4
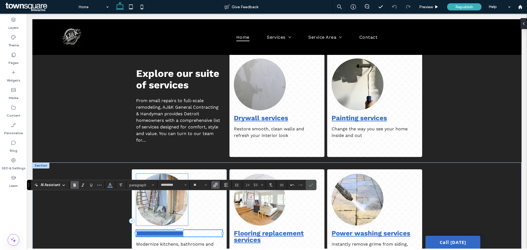
click at [164, 174] on img at bounding box center [162, 200] width 52 height 52
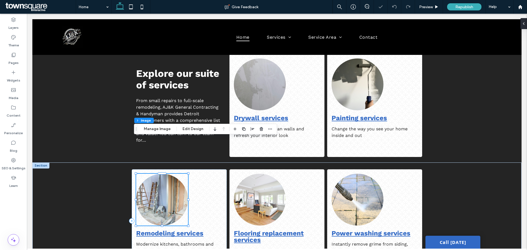
type input "**"
click at [164, 174] on img at bounding box center [162, 200] width 52 height 52
click at [161, 124] on div "Content 2.2 Column Image Manage Image Edit Design" at bounding box center [205, 129] width 143 height 10
click at [160, 127] on button "Manage Image" at bounding box center [157, 129] width 34 height 7
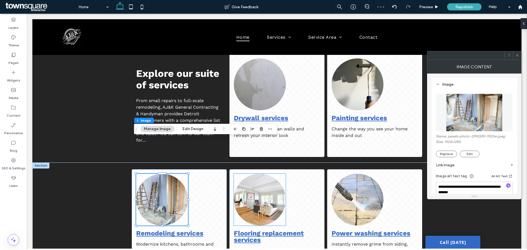
click at [259, 174] on img at bounding box center [260, 200] width 52 height 52
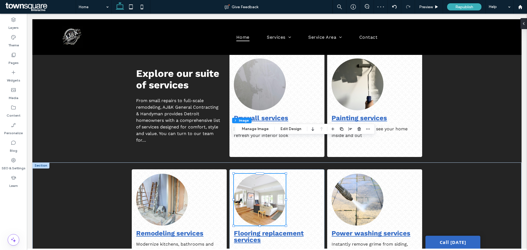
type input "**"
click at [259, 174] on img at bounding box center [260, 200] width 52 height 52
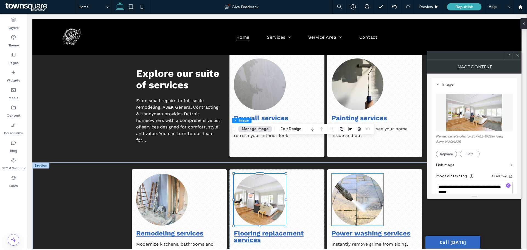
click at [354, 174] on img at bounding box center [357, 200] width 52 height 52
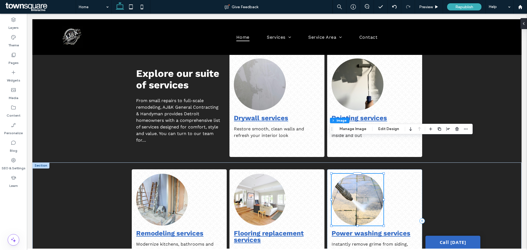
click at [354, 174] on div at bounding box center [357, 200] width 52 height 52
click at [354, 174] on img at bounding box center [357, 200] width 52 height 52
click at [351, 125] on div "Content 2.2 Column Image Manage Image Edit Design" at bounding box center [400, 129] width 143 height 10
click at [350, 129] on button "Manage Image" at bounding box center [353, 129] width 34 height 7
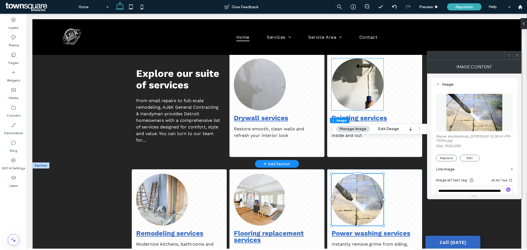
click at [360, 69] on img at bounding box center [357, 84] width 52 height 52
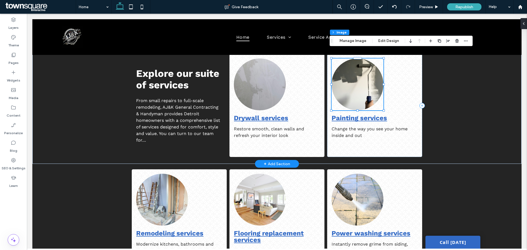
type input "**"
click at [360, 69] on img at bounding box center [357, 84] width 52 height 52
drag, startPoint x: 353, startPoint y: 41, endPoint x: 301, endPoint y: 36, distance: 52.6
click at [353, 41] on button "Manage Image" at bounding box center [353, 41] width 34 height 7
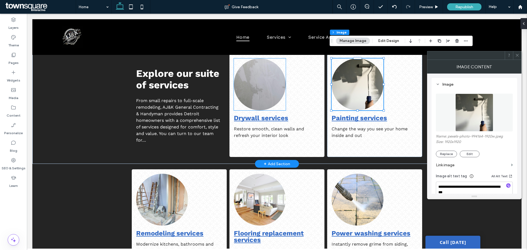
click at [255, 66] on img at bounding box center [260, 84] width 52 height 52
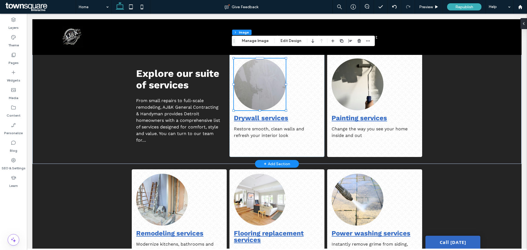
type input "**"
click at [249, 41] on button "Manage Image" at bounding box center [255, 41] width 34 height 7
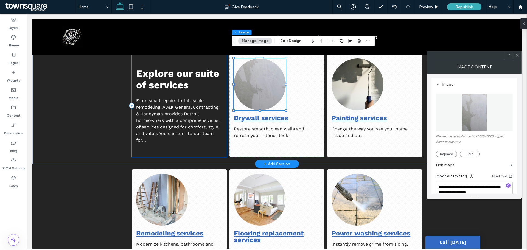
click at [219, 119] on div "Explore our suite of services From small repairs to full-scale remodeling, AJ&K…" at bounding box center [179, 105] width 95 height 103
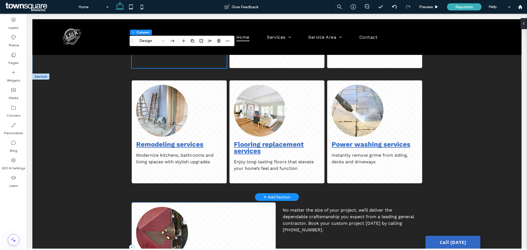
scroll to position [603, 0]
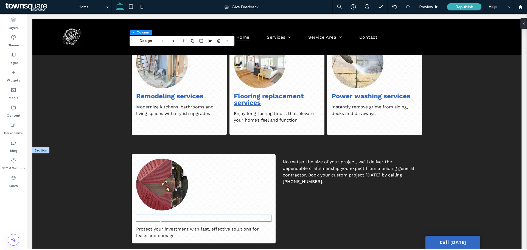
click at [182, 214] on strong "Roof repair services" at bounding box center [168, 218] width 65 height 8
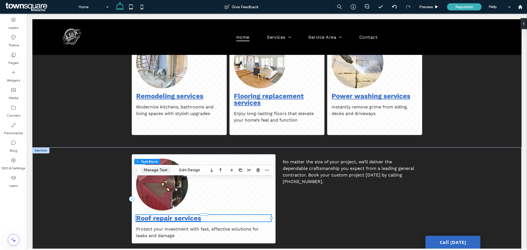
click at [161, 172] on button "Manage Text" at bounding box center [155, 170] width 31 height 7
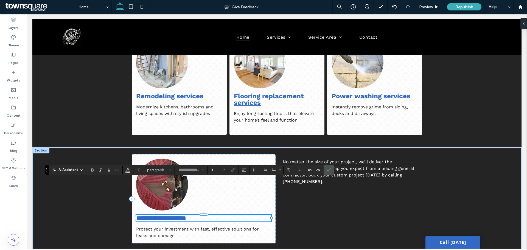
type input "*********"
type input "**"
click at [235, 171] on icon "Link" at bounding box center [233, 170] width 4 height 4
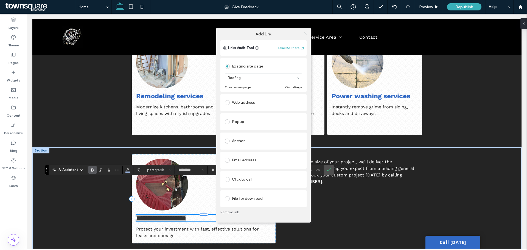
click at [303, 32] on icon at bounding box center [305, 33] width 4 height 4
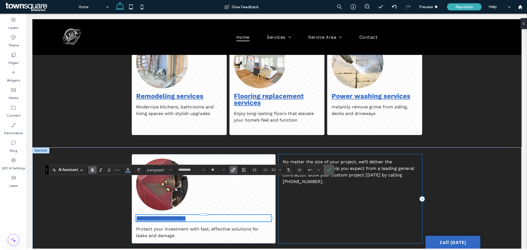
click at [279, 158] on div "No matter the size of your project, we’ll deliver the dependable craftsmanship …" at bounding box center [349, 198] width 143 height 89
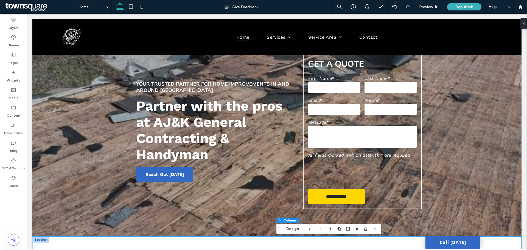
scroll to position [0, 0]
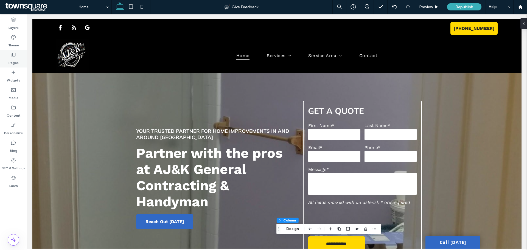
click at [10, 53] on div "Pages" at bounding box center [13, 59] width 27 height 18
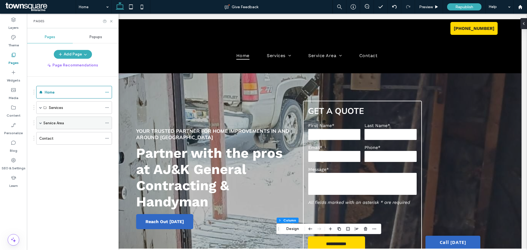
click at [40, 125] on span at bounding box center [40, 123] width 3 height 12
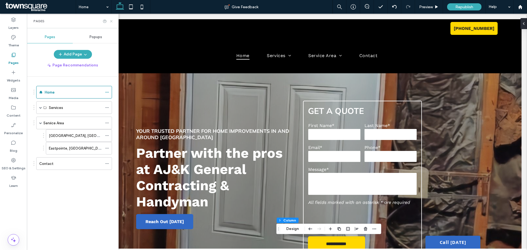
click at [112, 22] on icon at bounding box center [111, 21] width 4 height 4
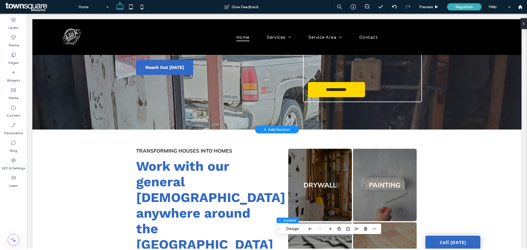
scroll to position [165, 0]
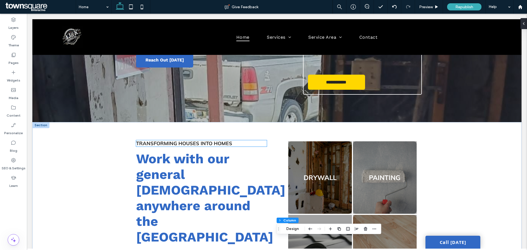
click at [211, 144] on span "Transforming Houses into Homes" at bounding box center [184, 143] width 96 height 6
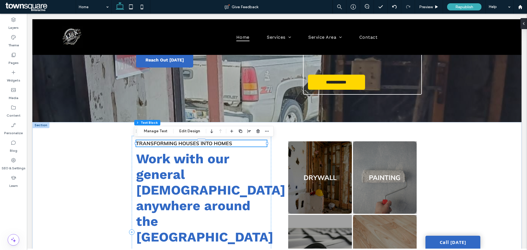
click at [211, 144] on span "Transforming Houses into Homes" at bounding box center [184, 143] width 96 height 6
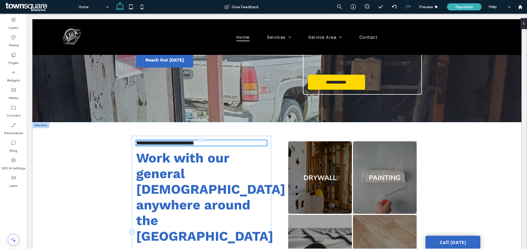
type input "******"
type input "**"
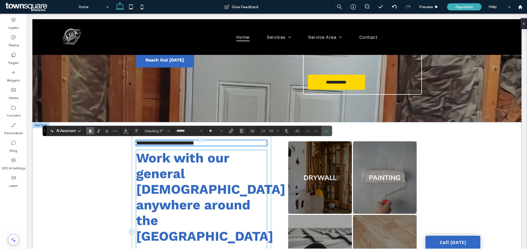
click at [205, 189] on span "Work with our general contractor anywhere around the Detroit area" at bounding box center [210, 204] width 149 height 109
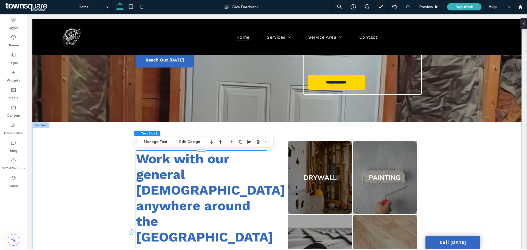
click at [205, 189] on span "Work with our general contractor anywhere around the Detroit area" at bounding box center [210, 205] width 149 height 109
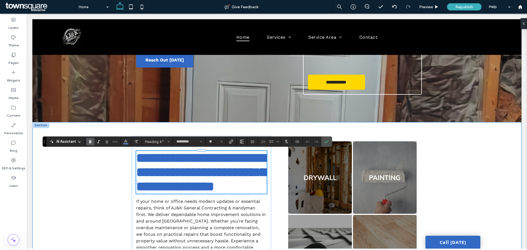
click at [104, 185] on div "**********" at bounding box center [276, 214] width 489 height 184
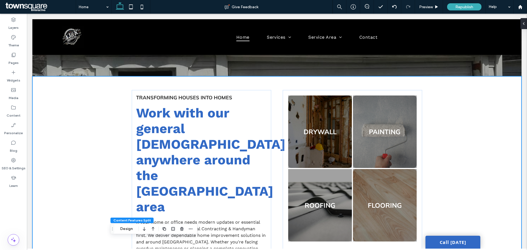
scroll to position [192, 0]
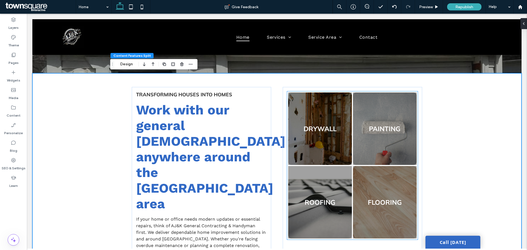
click at [314, 154] on link at bounding box center [319, 128] width 67 height 77
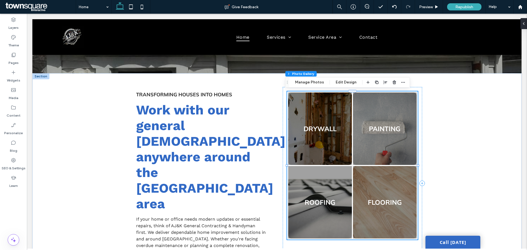
click at [314, 154] on link at bounding box center [319, 128] width 67 height 77
click at [315, 80] on button "Manage Photos" at bounding box center [309, 82] width 36 height 7
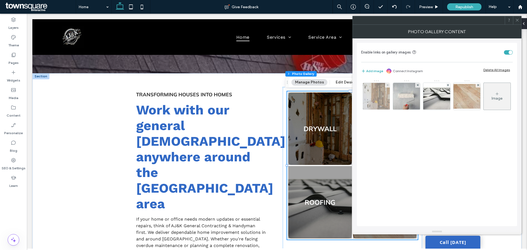
click at [378, 98] on div at bounding box center [376, 96] width 27 height 27
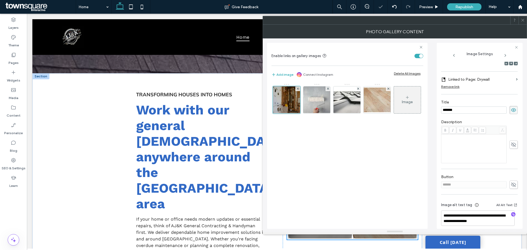
scroll to position [91, 0]
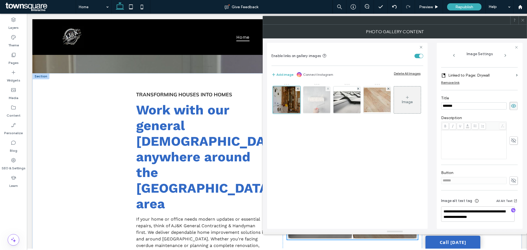
click at [319, 105] on img at bounding box center [317, 99] width 40 height 27
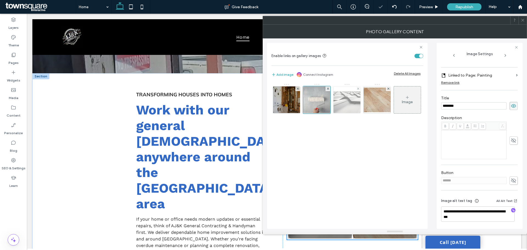
click at [346, 103] on img at bounding box center [346, 99] width 41 height 27
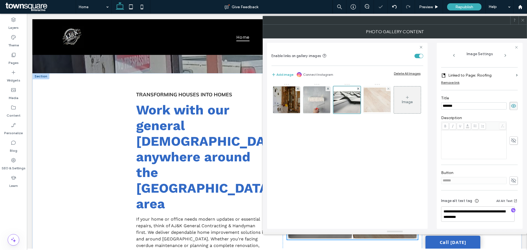
click at [380, 102] on img at bounding box center [377, 100] width 44 height 25
click at [376, 139] on div "Image" at bounding box center [347, 153] width 152 height 145
click at [95, 140] on div "Transforming Houses into Homes Work with our general contractor anywhere around…" at bounding box center [276, 183] width 489 height 220
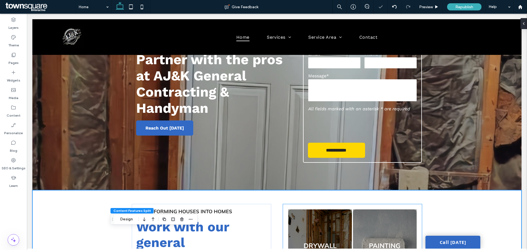
scroll to position [27, 0]
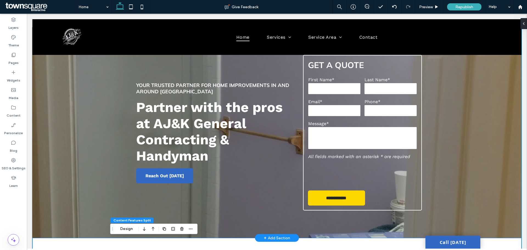
click at [112, 125] on div "**********" at bounding box center [276, 132] width 329 height 210
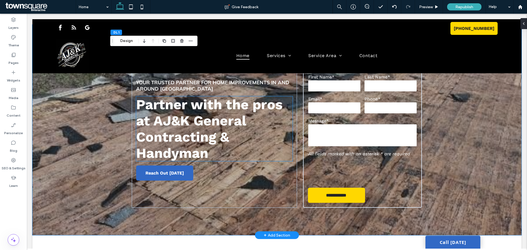
scroll to position [0, 0]
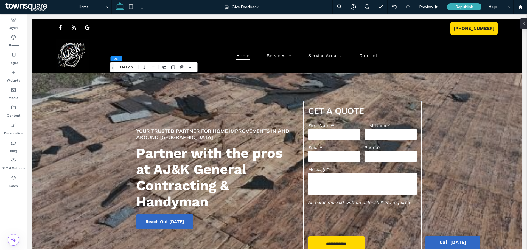
click at [441, 97] on div at bounding box center [276, 178] width 489 height 210
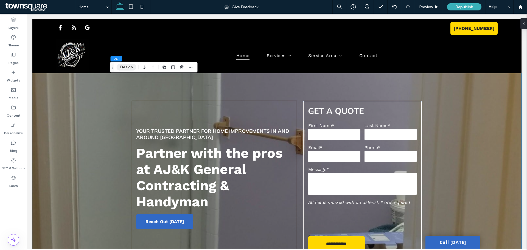
click at [126, 68] on button "Design" at bounding box center [127, 67] width 20 height 7
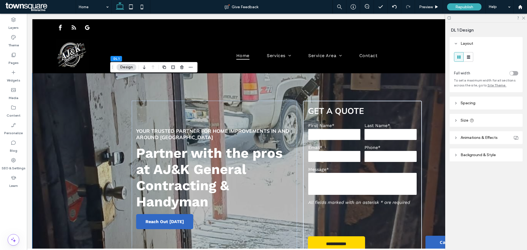
click at [482, 154] on span "Background & Style" at bounding box center [477, 155] width 35 height 5
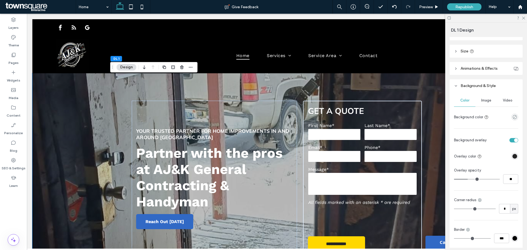
scroll to position [82, 0]
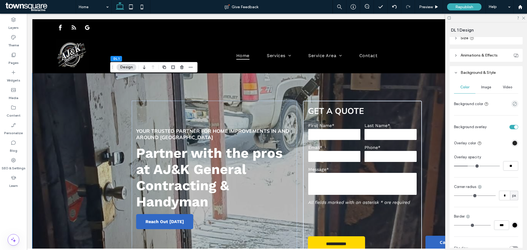
click at [486, 88] on span "Image" at bounding box center [486, 87] width 10 height 4
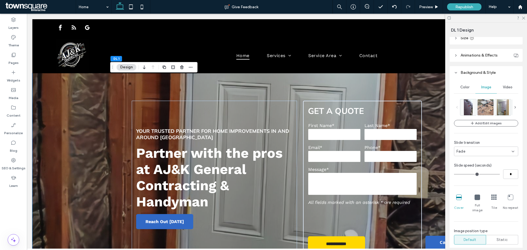
click at [514, 105] on span at bounding box center [515, 107] width 6 height 16
click at [513, 105] on icon at bounding box center [515, 107] width 4 height 4
click at [506, 109] on img at bounding box center [501, 107] width 12 height 16
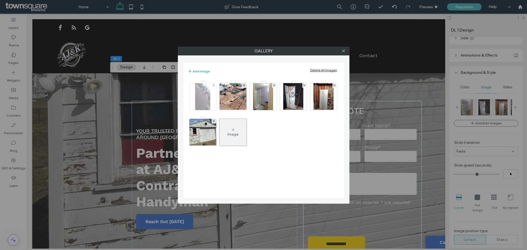
click at [198, 105] on img at bounding box center [202, 96] width 15 height 27
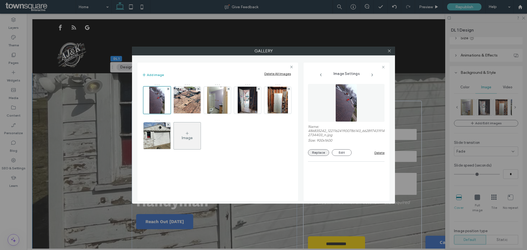
click at [320, 154] on button "Replace" at bounding box center [318, 152] width 21 height 7
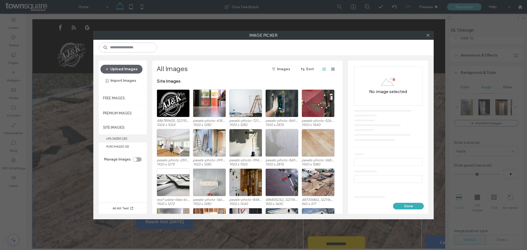
click at [123, 138] on span "( 21 )" at bounding box center [124, 139] width 5 height 4
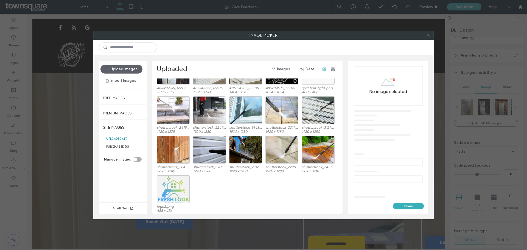
scroll to position [62, 0]
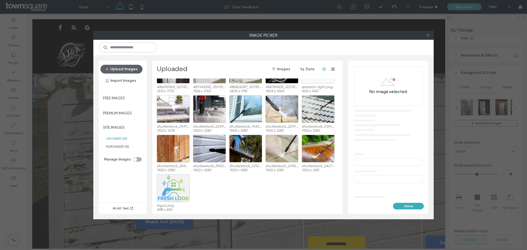
click at [428, 36] on icon at bounding box center [428, 35] width 4 height 4
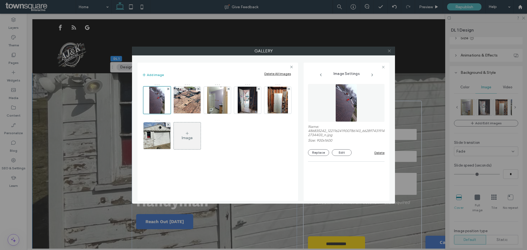
click at [389, 51] on use at bounding box center [389, 51] width 3 height 3
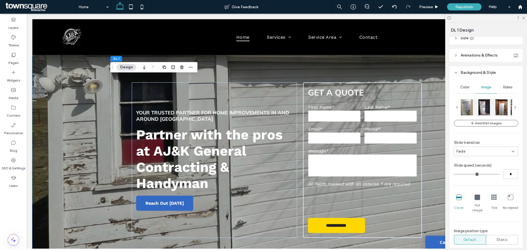
scroll to position [137, 0]
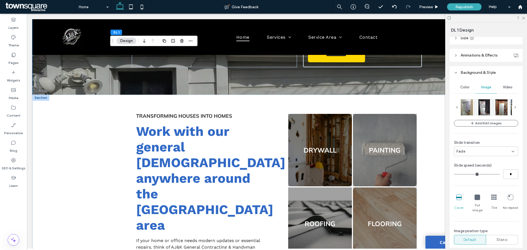
scroll to position [0, 0]
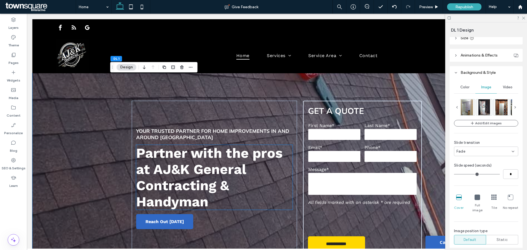
click at [219, 168] on span "Partner with the pros at AJ&K General Contracting & Handyman" at bounding box center [209, 177] width 146 height 65
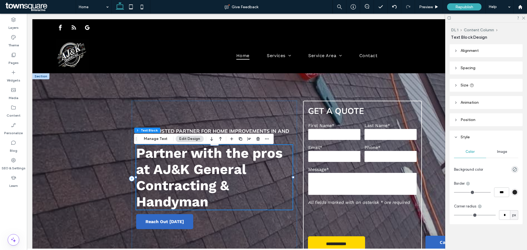
click at [205, 168] on span "Partner with the pros at AJ&K General Contracting & Handyman" at bounding box center [209, 177] width 146 height 65
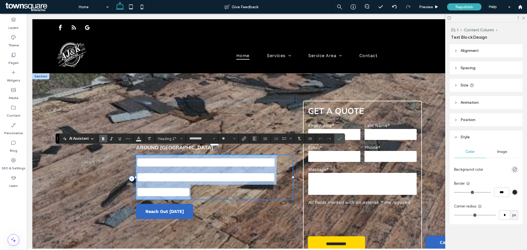
click at [211, 175] on span "**********" at bounding box center [204, 177] width 137 height 43
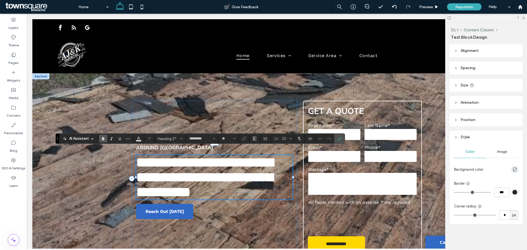
click at [246, 196] on h2 "**********" at bounding box center [214, 177] width 156 height 44
drag, startPoint x: 338, startPoint y: 136, endPoint x: 306, endPoint y: 124, distance: 34.8
click at [338, 136] on span "Confirm" at bounding box center [338, 139] width 2 height 10
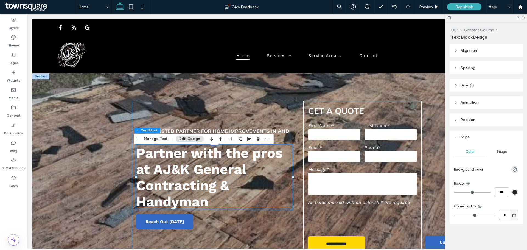
click at [113, 136] on div "**********" at bounding box center [276, 178] width 329 height 210
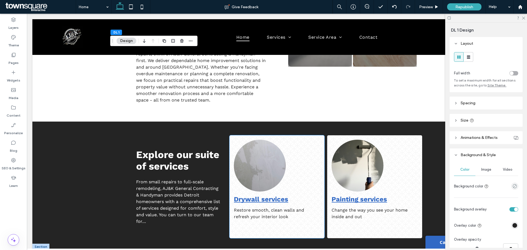
scroll to position [521, 0]
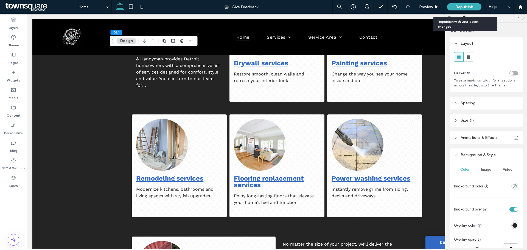
click at [456, 6] on span "Republish" at bounding box center [464, 7] width 18 height 5
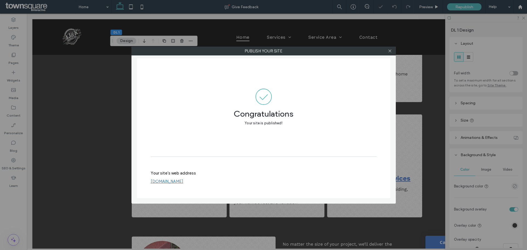
click at [387, 51] on div at bounding box center [390, 51] width 8 height 8
click at [391, 50] on icon at bounding box center [390, 51] width 4 height 4
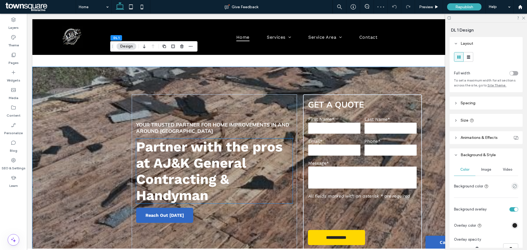
scroll to position [0, 0]
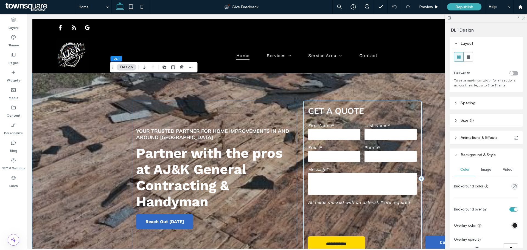
click at [303, 123] on div "**********" at bounding box center [362, 179] width 119 height 156
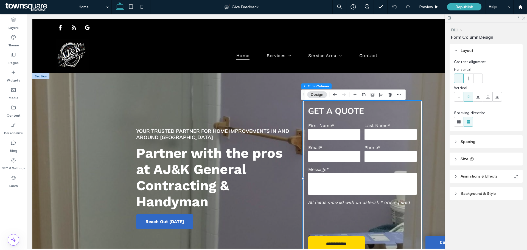
click at [295, 108] on div "**********" at bounding box center [276, 178] width 329 height 210
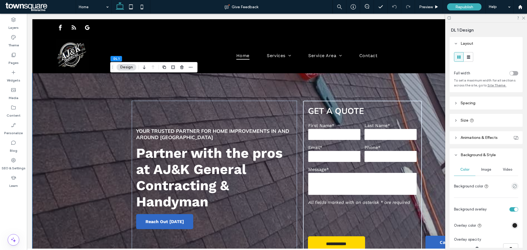
click at [287, 94] on div "**********" at bounding box center [276, 178] width 329 height 210
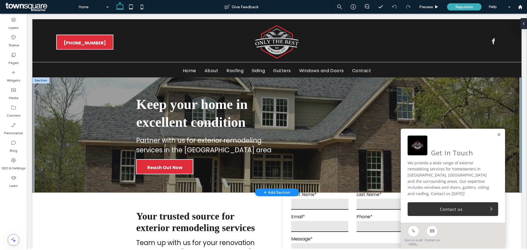
click at [85, 125] on div "Keep your home in excellent condition Partner with us for exterior remodeling s…" at bounding box center [276, 134] width 489 height 115
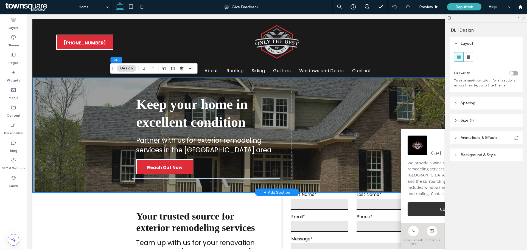
click at [86, 128] on div "Keep your home in excellent condition Partner with us for exterior remodeling s…" at bounding box center [276, 134] width 489 height 115
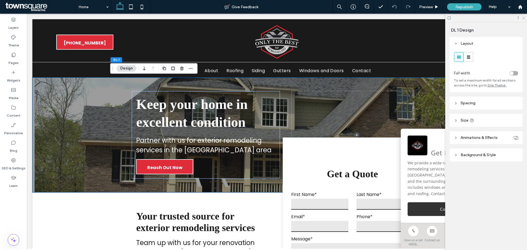
click at [524, 18] on use at bounding box center [523, 18] width 3 height 3
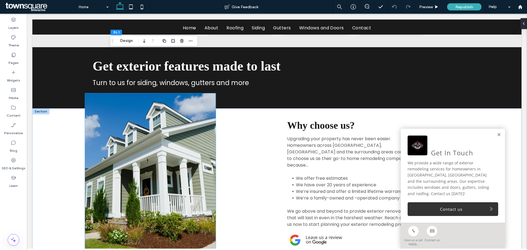
scroll to position [631, 0]
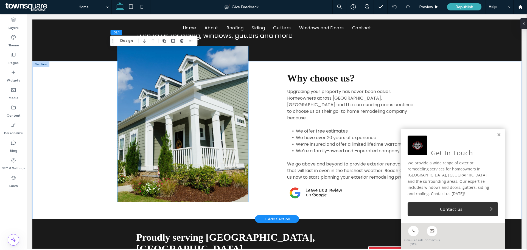
click at [189, 153] on img at bounding box center [183, 124] width 131 height 156
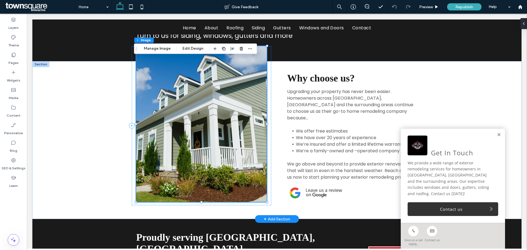
click at [192, 151] on img at bounding box center [201, 124] width 131 height 156
drag, startPoint x: 158, startPoint y: 47, endPoint x: 269, endPoint y: 76, distance: 114.7
click at [158, 47] on button "Manage Image" at bounding box center [157, 48] width 34 height 7
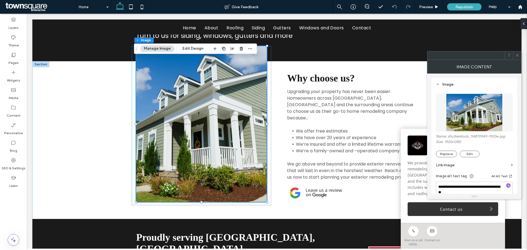
scroll to position [27, 0]
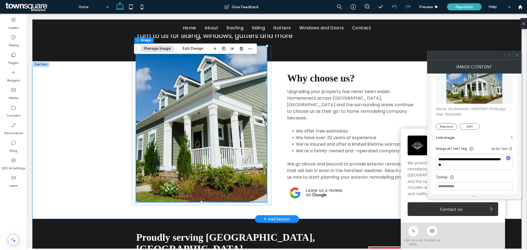
click at [124, 156] on div "Why choose us? Upgrading your property has never been easier. Homeowners across…" at bounding box center [276, 140] width 329 height 158
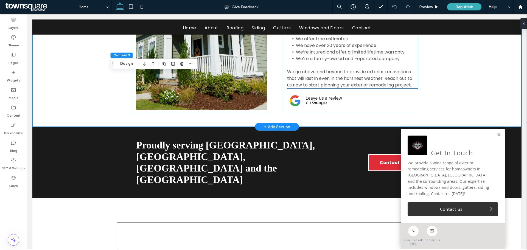
scroll to position [795, 0]
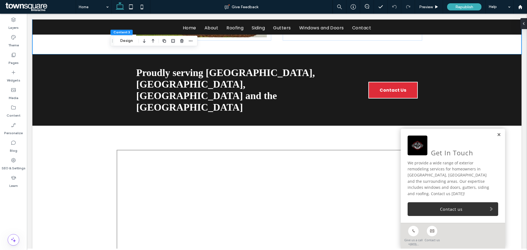
click at [496, 137] on link at bounding box center [498, 134] width 4 height 5
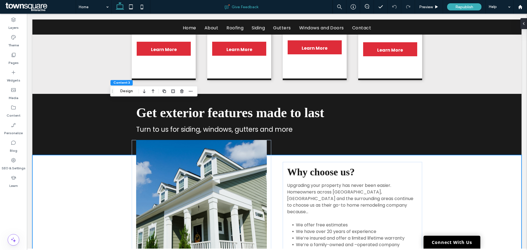
scroll to position [521, 0]
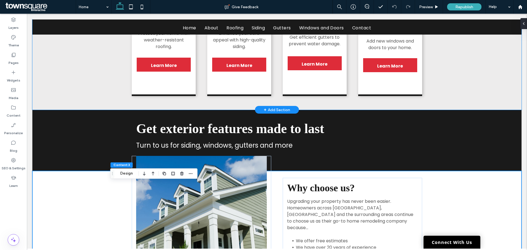
click at [275, 110] on div "1 Roofing Protect your home with weather-resistant roofing. Learn More 2 [GEOGR…" at bounding box center [276, 40] width 329 height 140
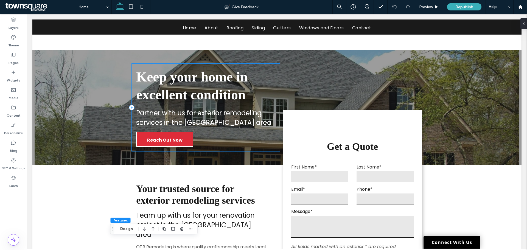
scroll to position [0, 0]
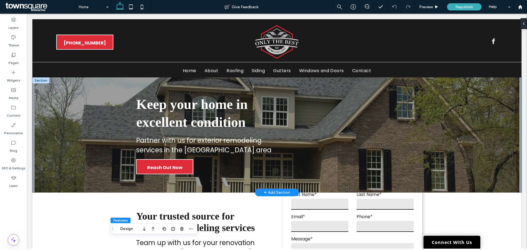
click at [277, 88] on div "Keep your home in excellent condition Partner with us for exterior remodeling s…" at bounding box center [276, 134] width 329 height 115
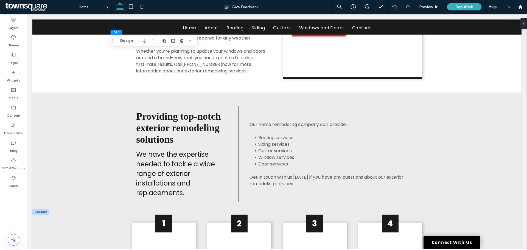
scroll to position [274, 0]
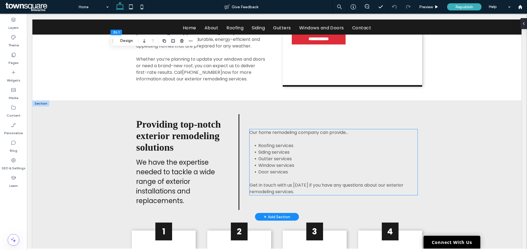
click at [264, 168] on span "Window services" at bounding box center [276, 165] width 36 height 6
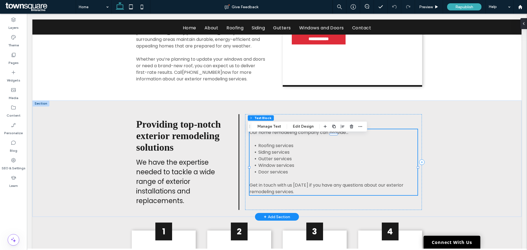
click at [266, 162] on span "Gutter services" at bounding box center [274, 159] width 33 height 6
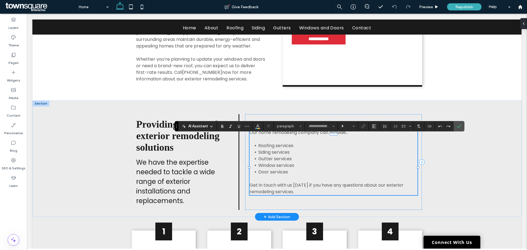
type input "*******"
type input "**"
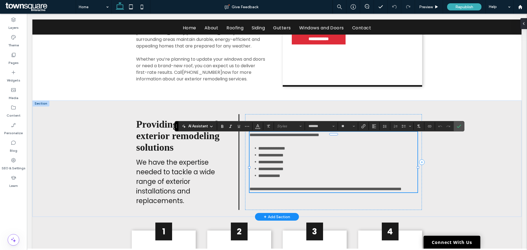
click at [272, 150] on span "**********" at bounding box center [271, 148] width 27 height 4
click at [366, 124] on label "Link" at bounding box center [363, 126] width 8 height 8
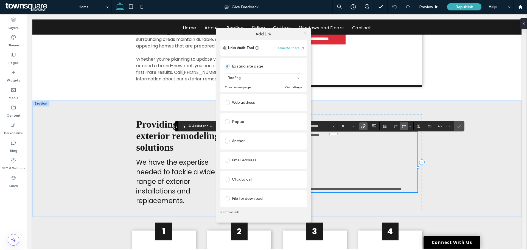
click at [306, 35] on icon at bounding box center [305, 33] width 4 height 4
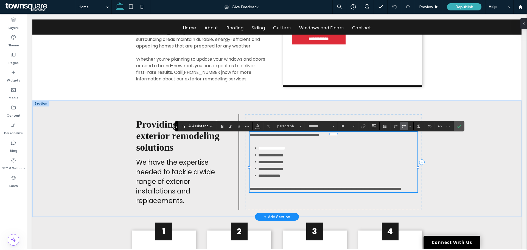
click at [283, 157] on span "**********" at bounding box center [270, 155] width 25 height 4
click at [281, 157] on span "**********" at bounding box center [270, 155] width 25 height 4
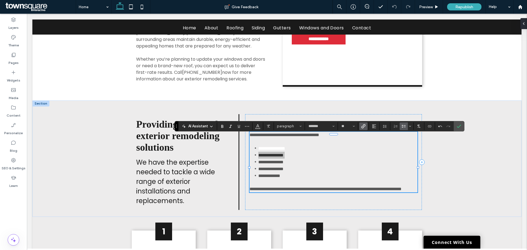
click at [363, 125] on icon "Link" at bounding box center [363, 126] width 4 height 4
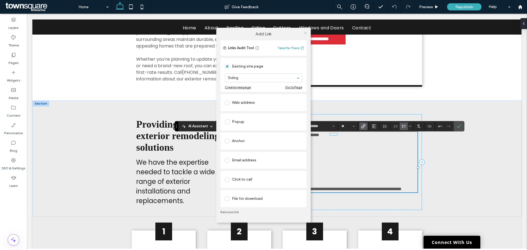
click at [305, 35] on icon at bounding box center [305, 33] width 4 height 4
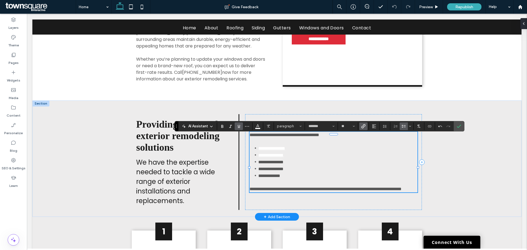
click at [278, 164] on span "**********" at bounding box center [270, 162] width 25 height 4
click at [275, 164] on span "**********" at bounding box center [270, 162] width 25 height 4
click at [363, 126] on icon "Link" at bounding box center [363, 126] width 4 height 4
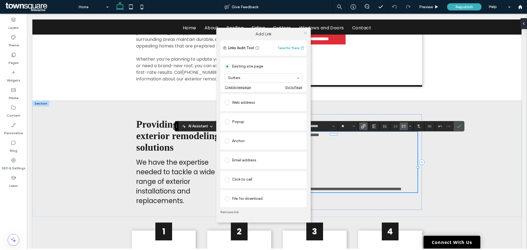
click at [303, 33] on icon at bounding box center [305, 33] width 4 height 4
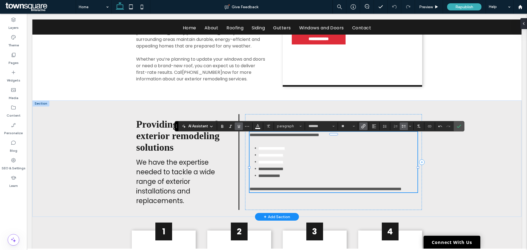
click at [276, 171] on span "**********" at bounding box center [270, 169] width 25 height 4
click at [362, 121] on div "AI Assistant paragraph ******* **" at bounding box center [318, 126] width 289 height 10
click at [363, 125] on icon "Link" at bounding box center [363, 126] width 4 height 4
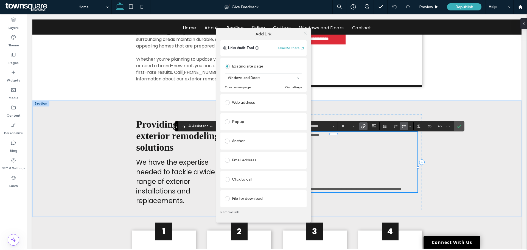
click at [306, 34] on use at bounding box center [305, 33] width 3 height 3
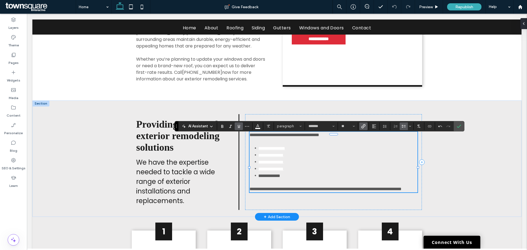
click at [272, 178] on span "**********" at bounding box center [269, 176] width 22 height 4
click at [366, 128] on label "Link" at bounding box center [363, 126] width 8 height 8
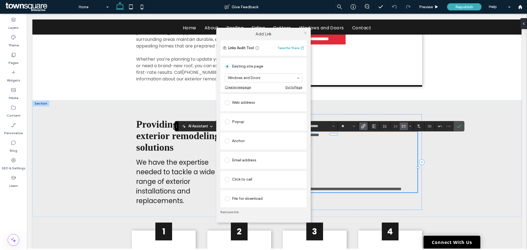
click at [304, 33] on icon at bounding box center [305, 33] width 4 height 4
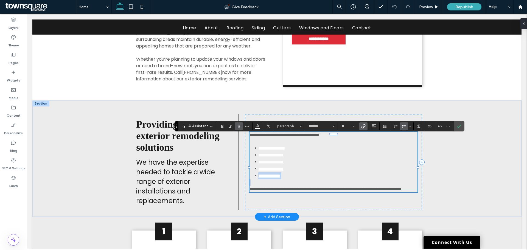
click at [302, 176] on li "**********" at bounding box center [337, 175] width 159 height 7
drag, startPoint x: 302, startPoint y: 180, endPoint x: 293, endPoint y: 175, distance: 10.4
click at [293, 175] on li "**********" at bounding box center [337, 175] width 159 height 7
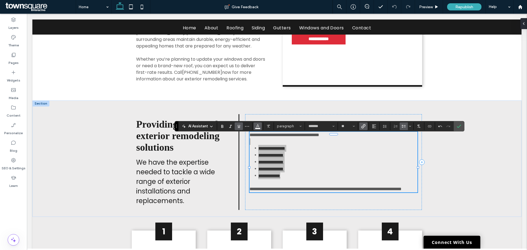
click at [258, 128] on span "Color" at bounding box center [257, 125] width 4 height 7
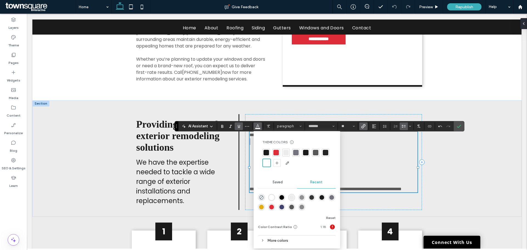
click at [266, 152] on div at bounding box center [265, 152] width 5 height 5
click at [366, 172] on li "**********" at bounding box center [337, 168] width 159 height 7
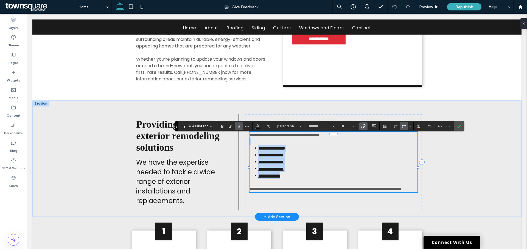
click at [338, 165] on li "**********" at bounding box center [337, 162] width 159 height 7
click at [339, 172] on li "**********" at bounding box center [337, 168] width 159 height 7
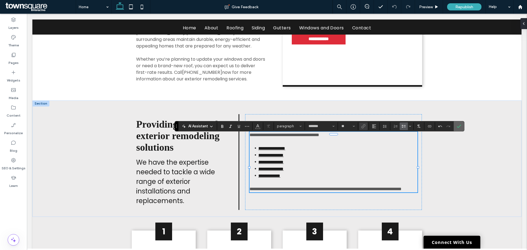
drag, startPoint x: 460, startPoint y: 128, endPoint x: 433, endPoint y: 115, distance: 30.1
click at [460, 128] on icon "Confirm" at bounding box center [458, 126] width 4 height 4
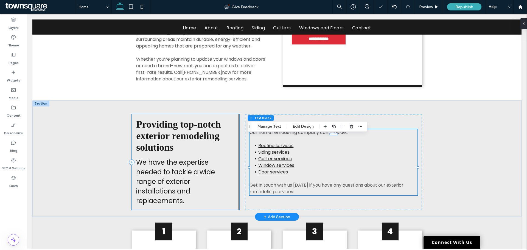
click at [231, 167] on div "Providing top-notch exterior remodeling solutions We have the expertise needed …" at bounding box center [186, 162] width 108 height 96
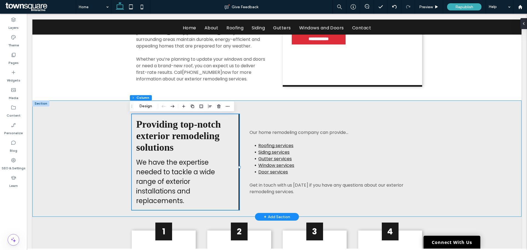
click at [239, 109] on div "Providing top-notch exterior remodeling solutions We have the expertise needed …" at bounding box center [276, 158] width 329 height 116
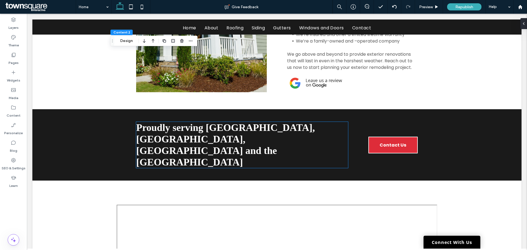
scroll to position [658, 0]
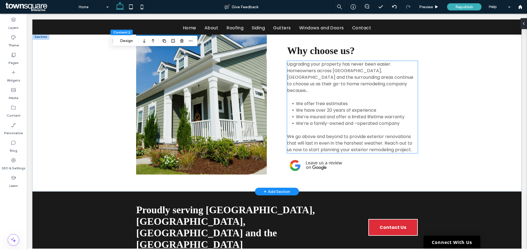
click at [326, 107] on span "We offer free estimates" at bounding box center [322, 103] width 52 height 6
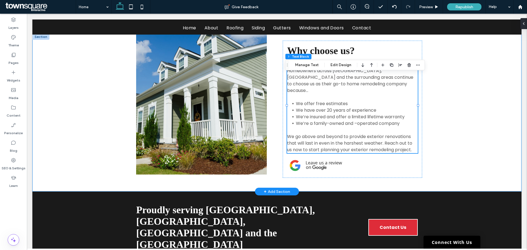
click at [433, 122] on div "Why choose us? Upgrading your property has never been easier. Homeowners across…" at bounding box center [276, 113] width 329 height 158
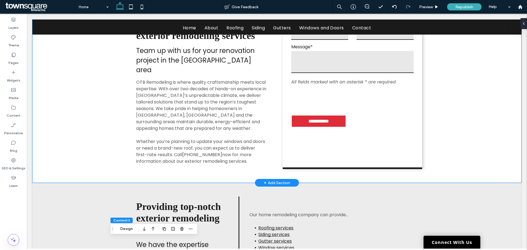
scroll to position [27, 0]
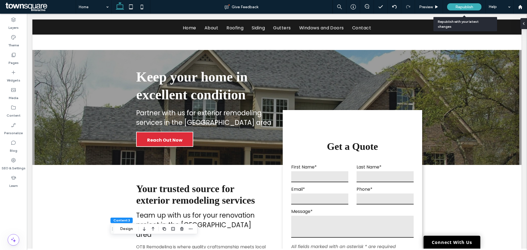
click at [454, 9] on div "Republish" at bounding box center [464, 6] width 34 height 7
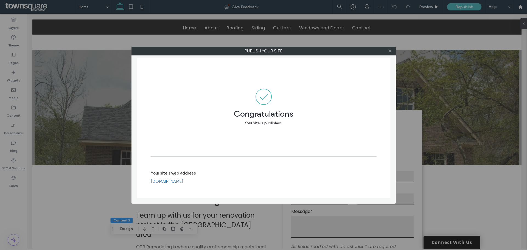
click at [388, 49] on icon at bounding box center [390, 51] width 4 height 4
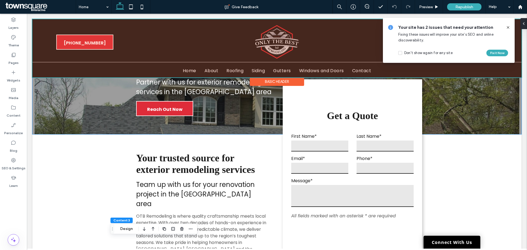
scroll to position [0, 0]
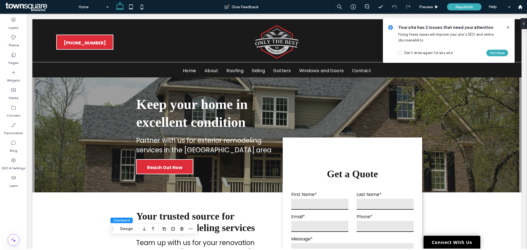
click at [508, 28] on icon at bounding box center [508, 27] width 4 height 4
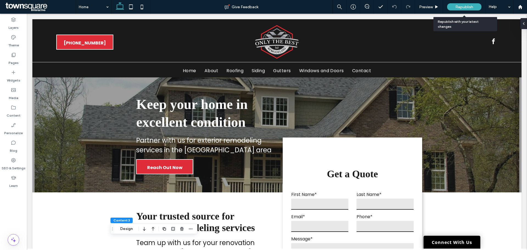
click at [455, 5] on div "Republish" at bounding box center [464, 6] width 34 height 7
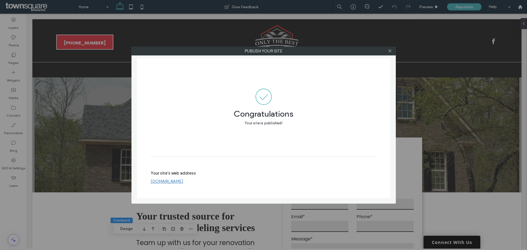
click at [224, 69] on div "Congratulations Your site is published!" at bounding box center [264, 107] width 226 height 98
